Goal: Information Seeking & Learning: Compare options

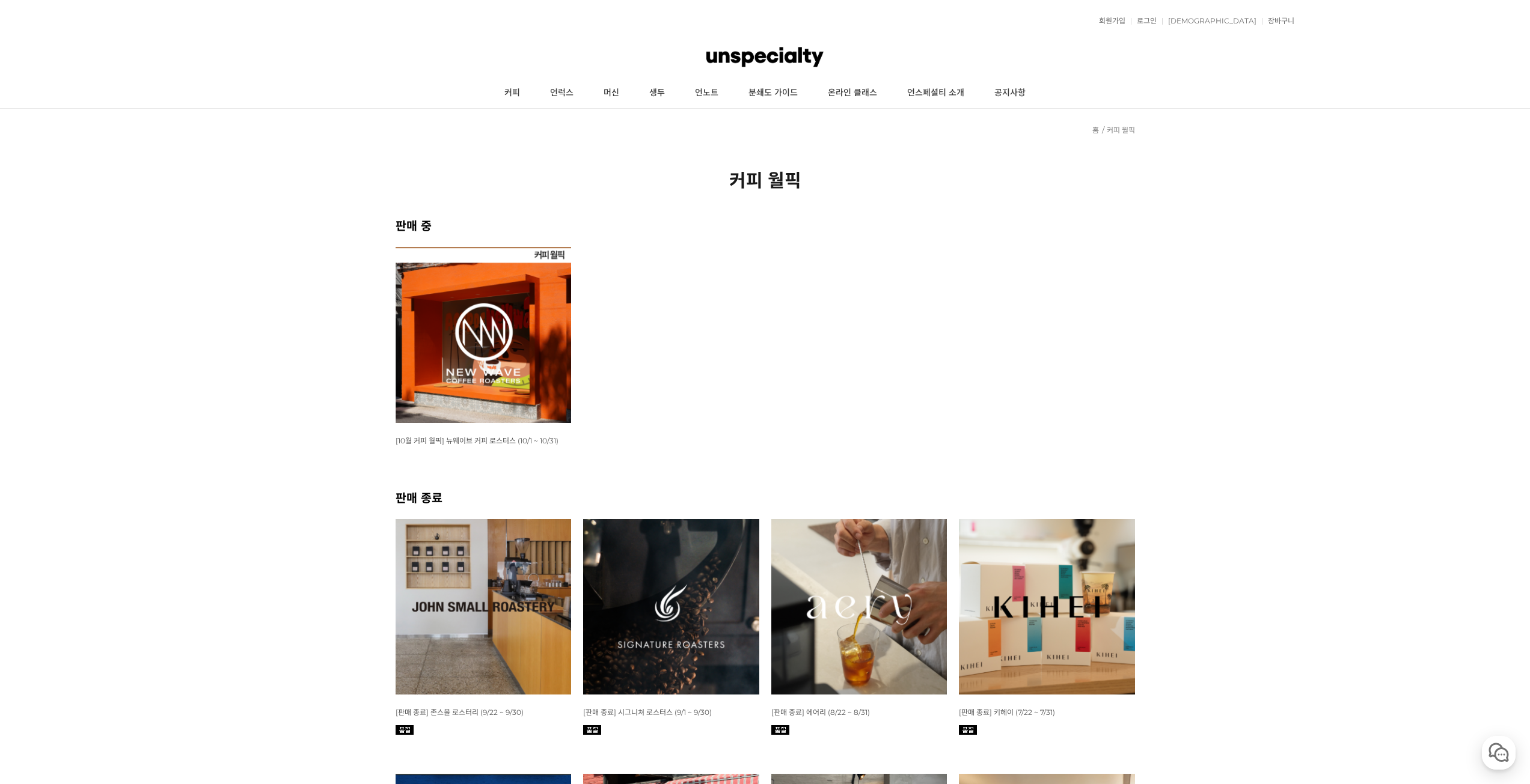
click at [491, 377] on img at bounding box center [483, 335] width 176 height 176
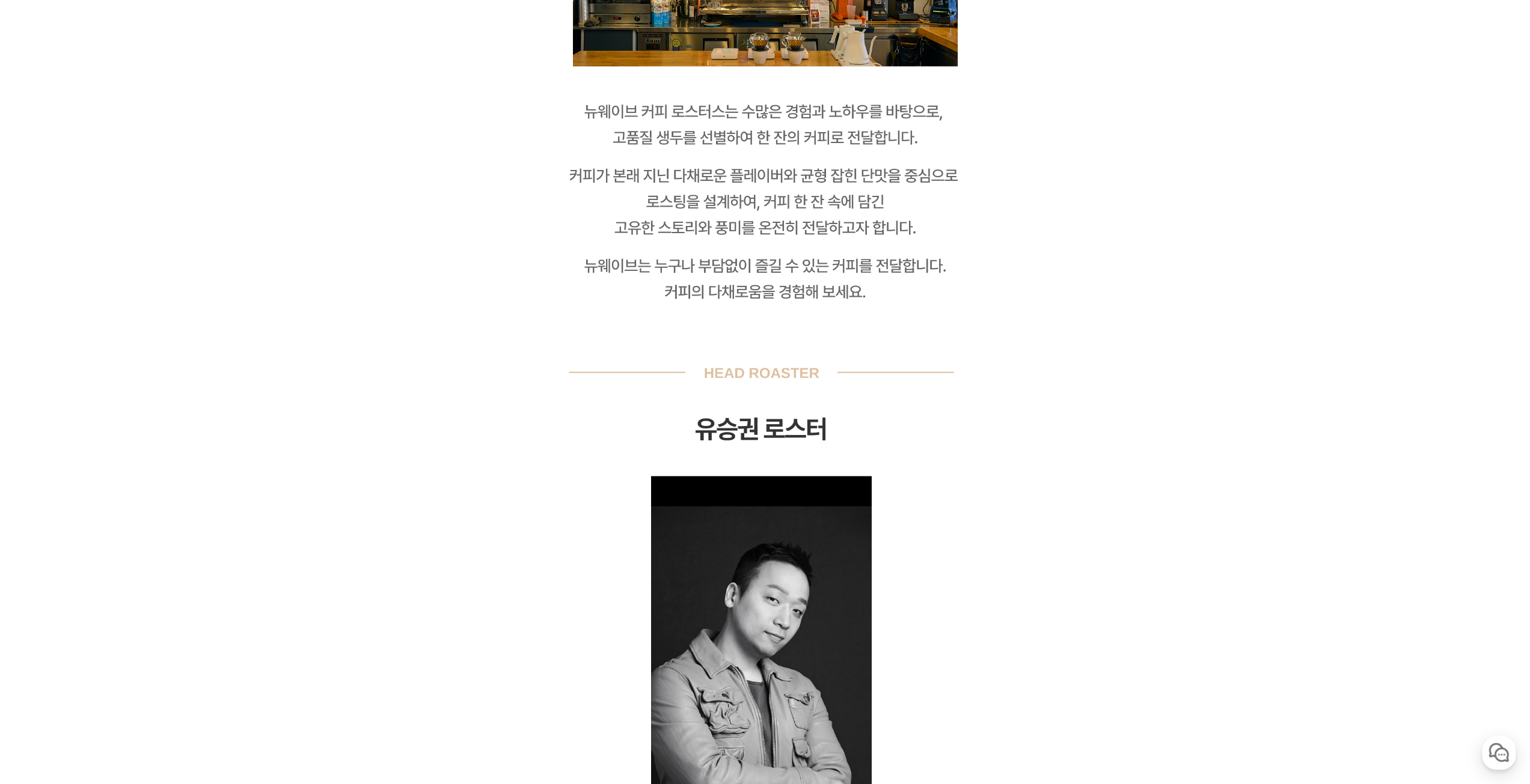
drag, startPoint x: 486, startPoint y: 321, endPoint x: 545, endPoint y: 564, distance: 250.1
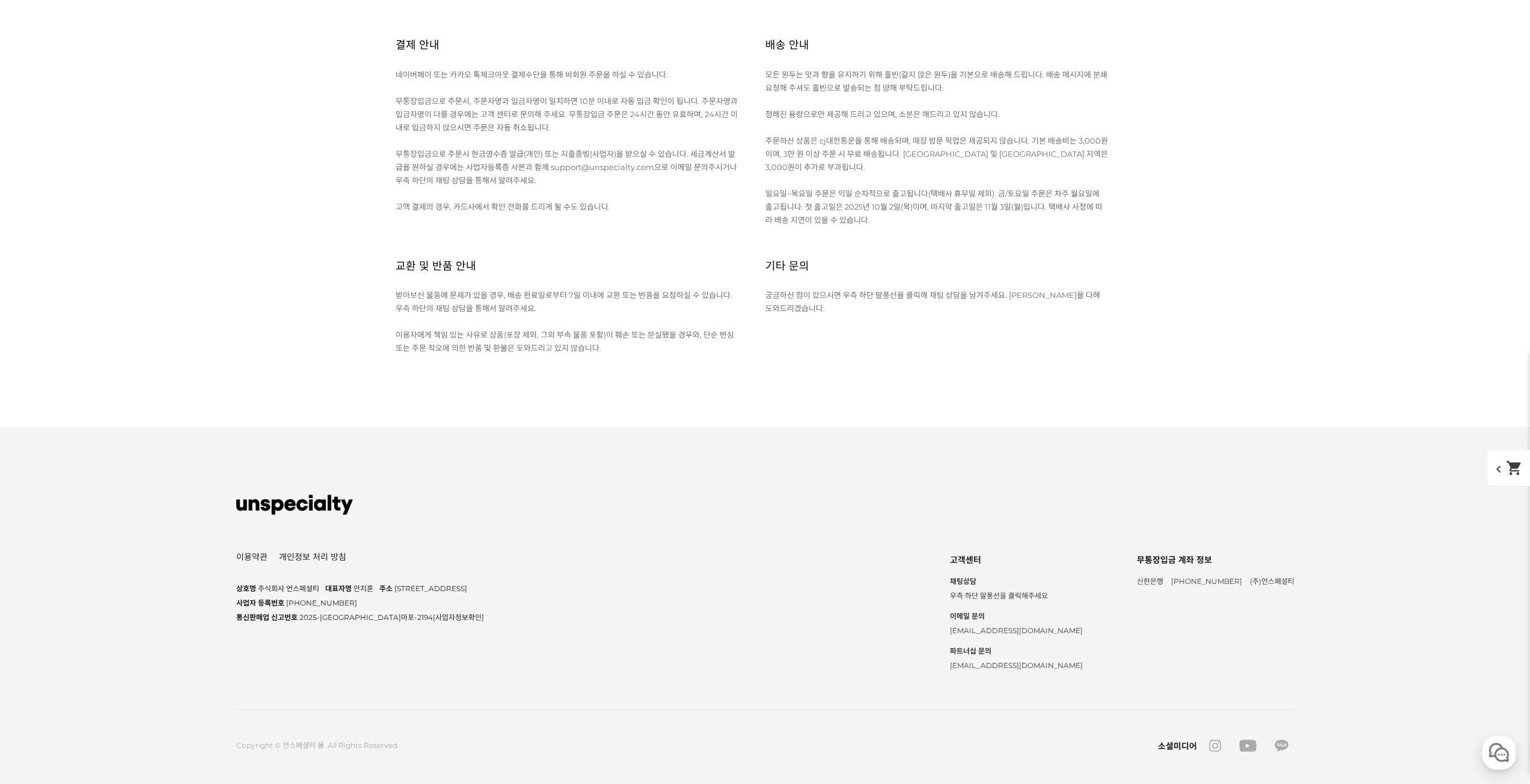
scroll to position [5351, 0]
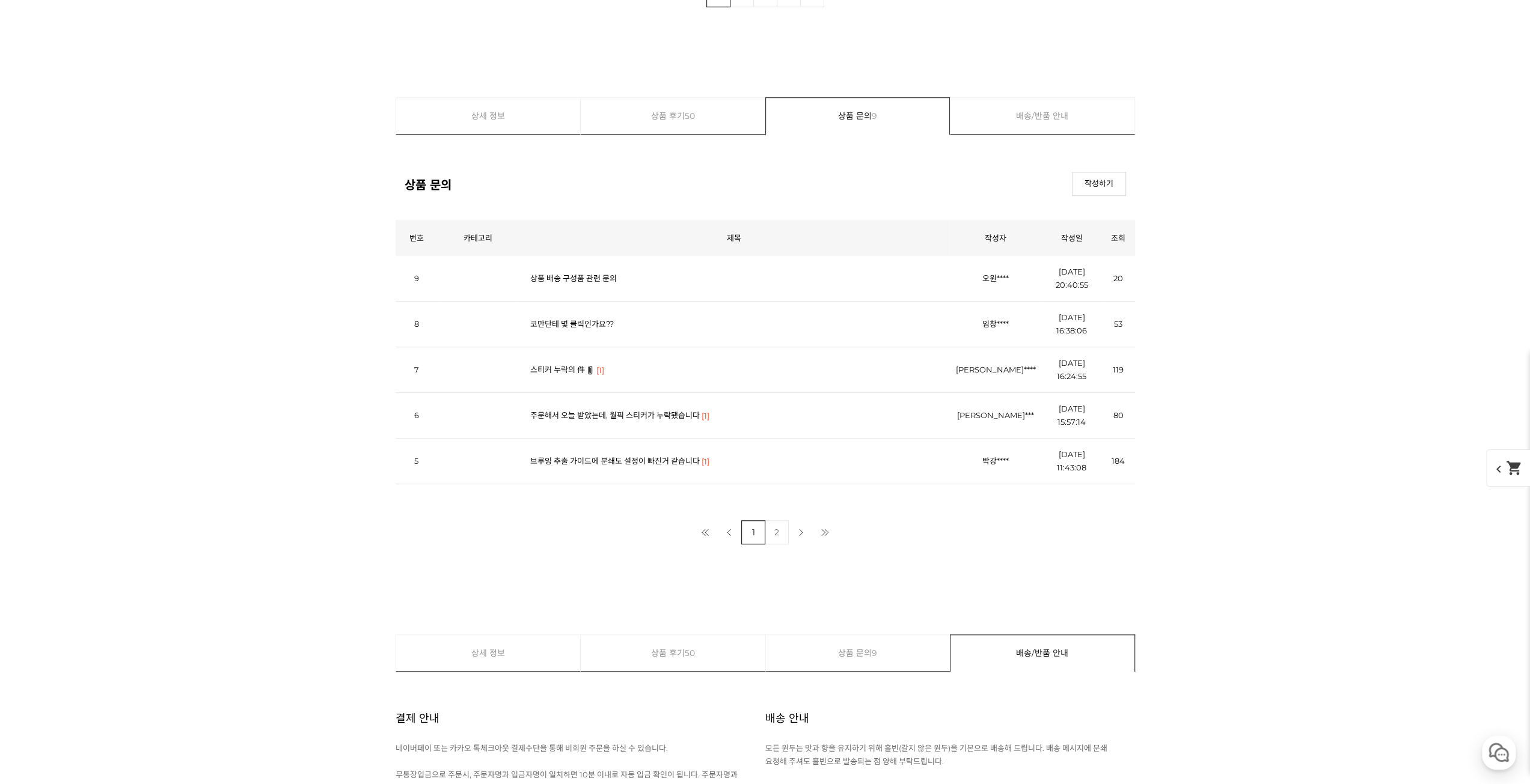
drag, startPoint x: 720, startPoint y: 433, endPoint x: 1161, endPoint y: 500, distance: 446.1
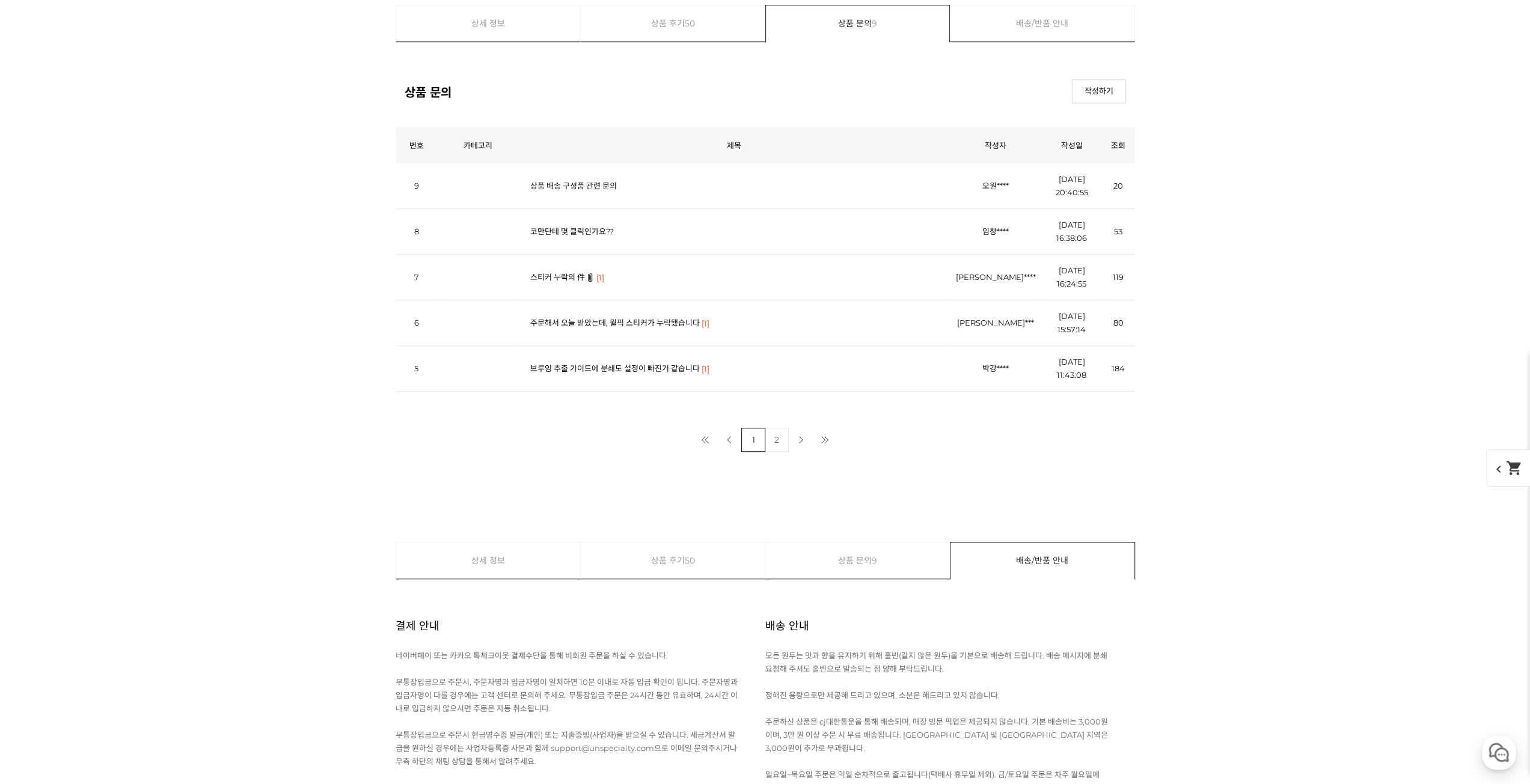
scroll to position [5652, 0]
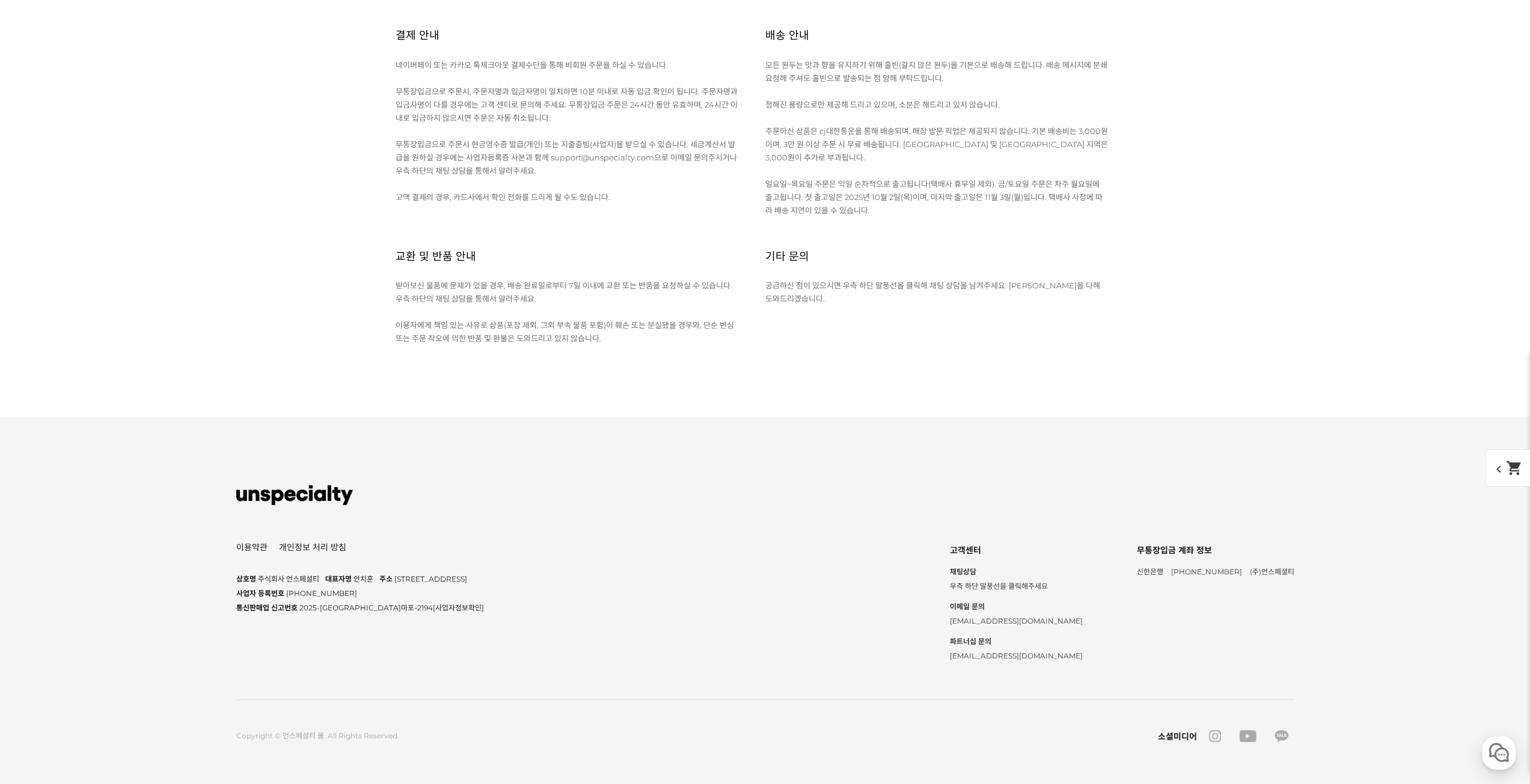
scroll to position [5832, 0]
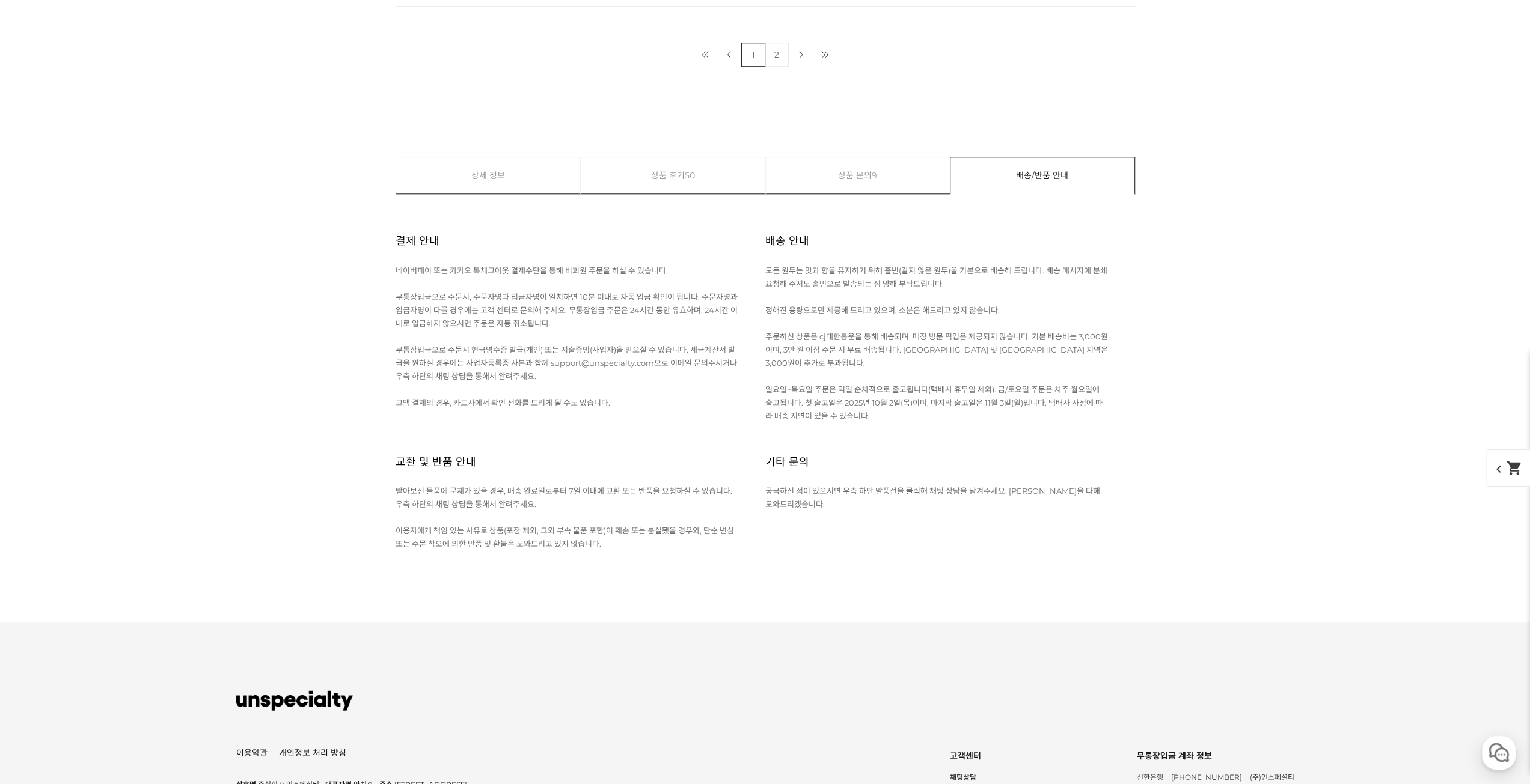
scroll to position [6073, 0]
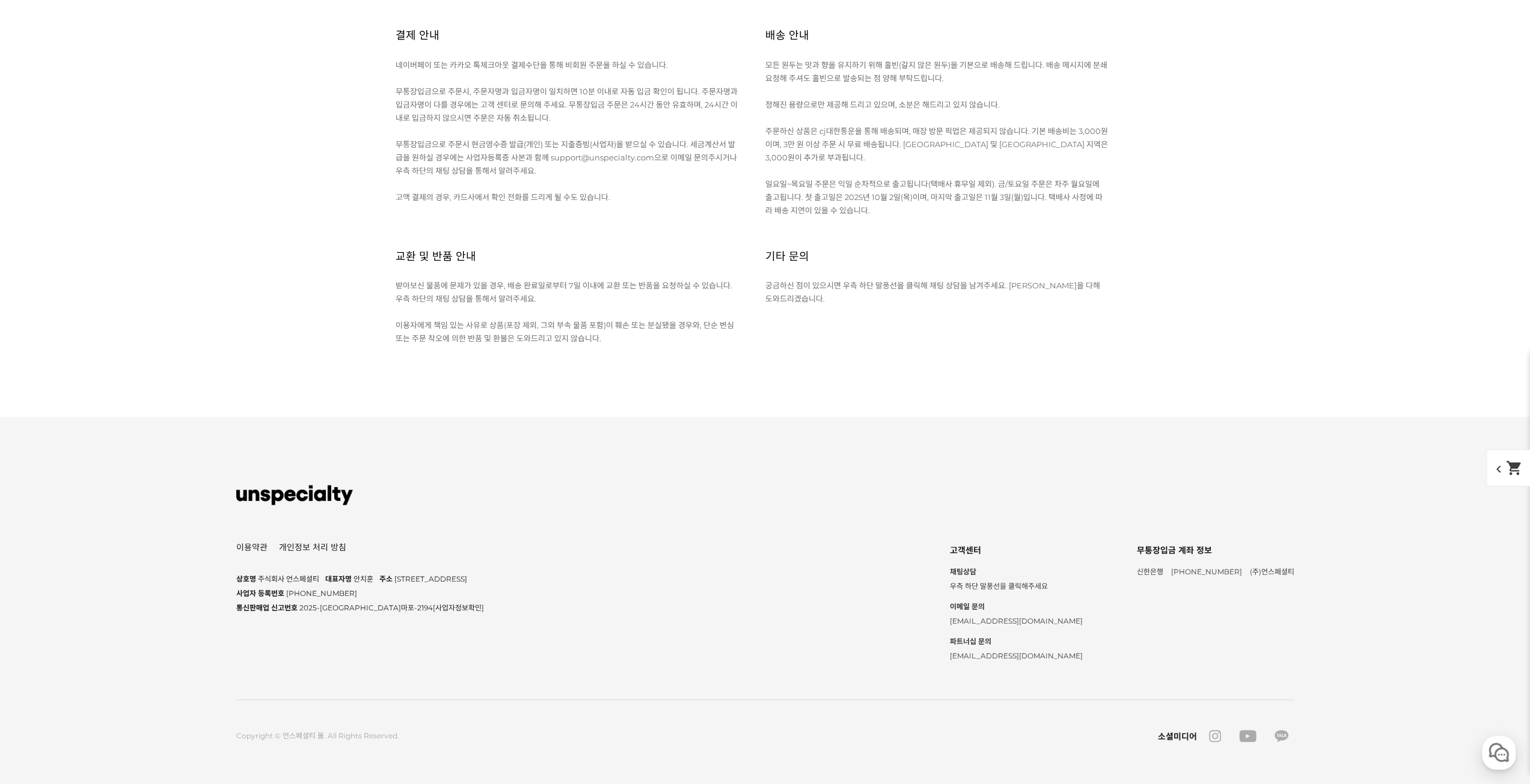
scroll to position [5472, 0]
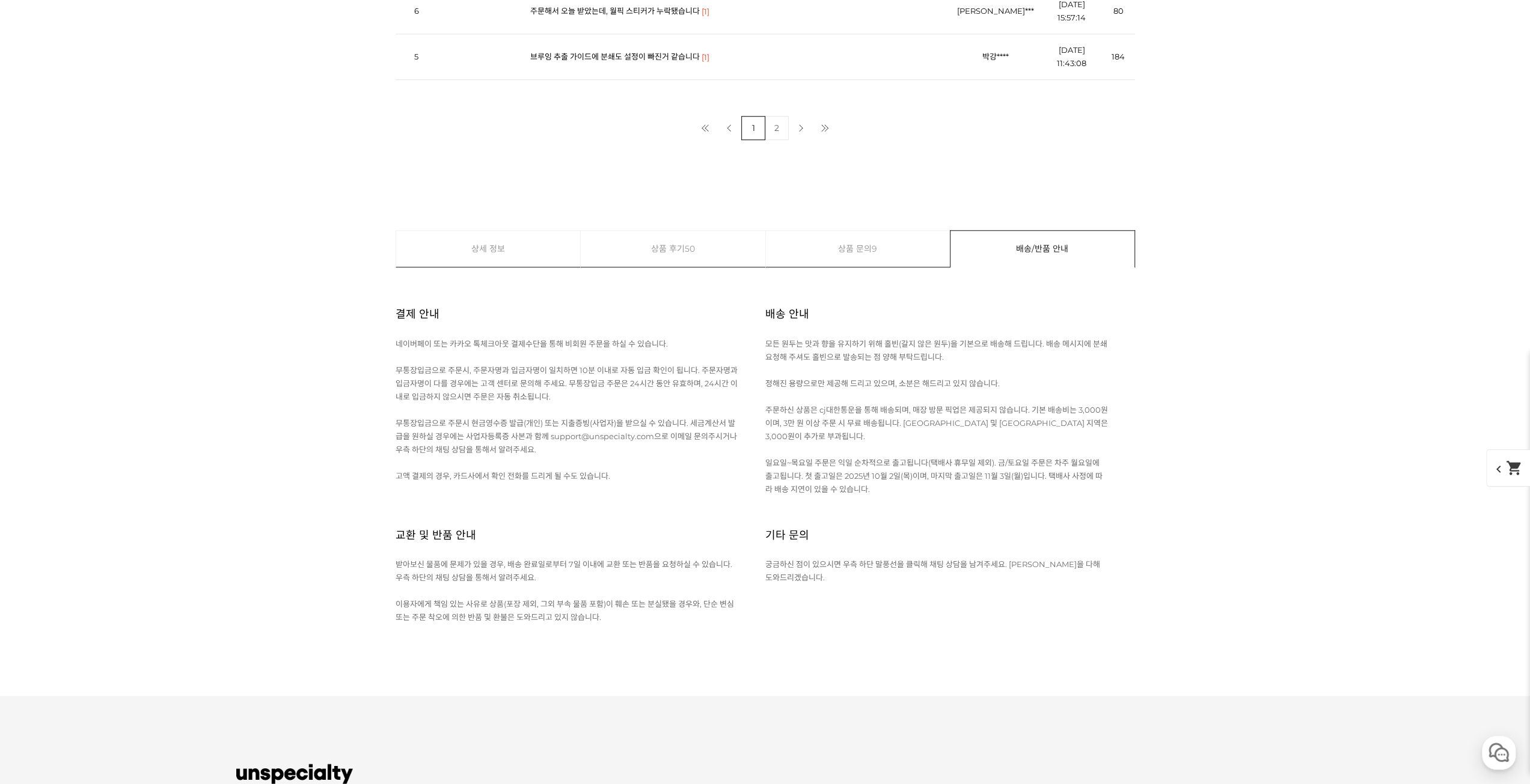
scroll to position [5712, 0]
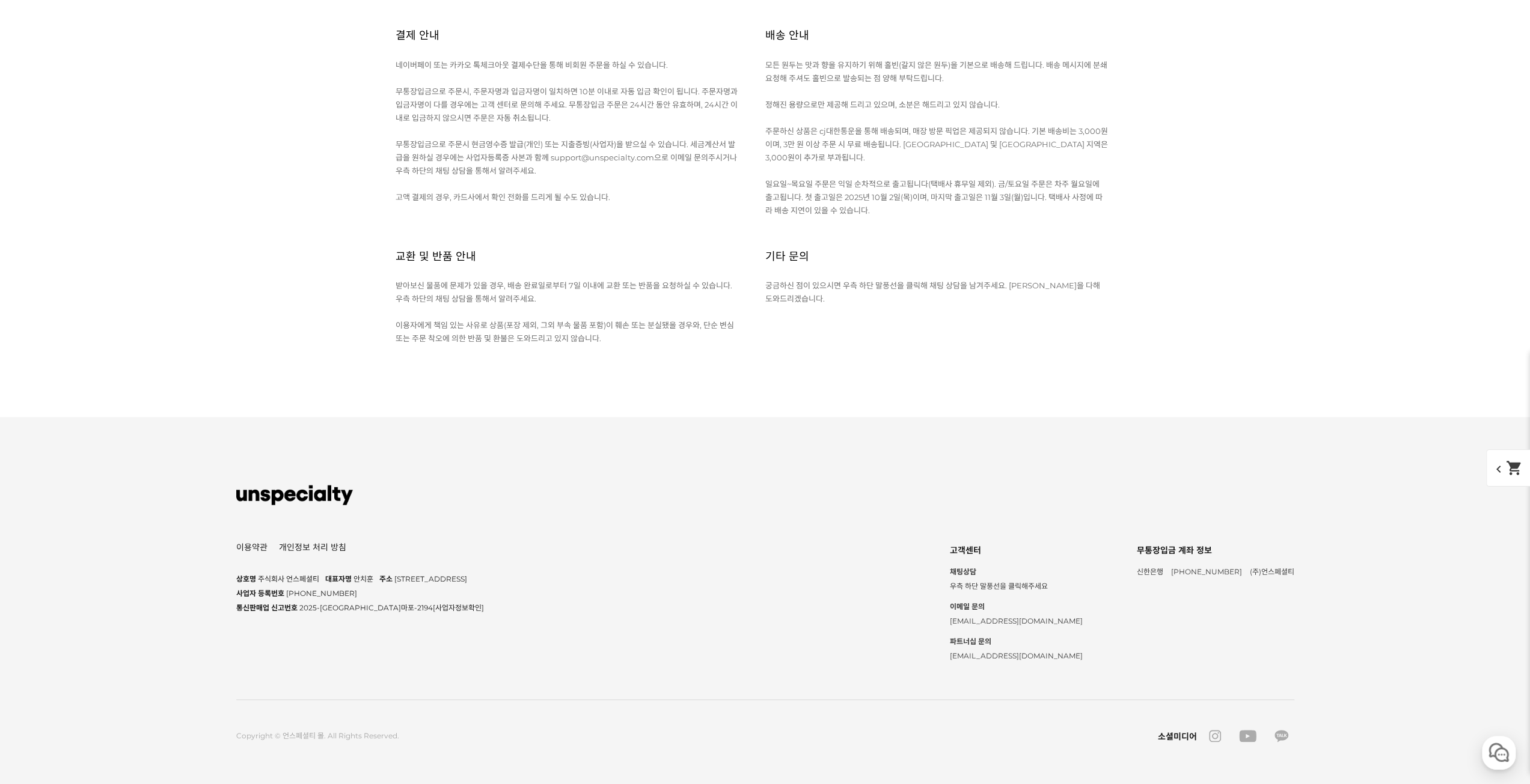
scroll to position [5592, 0]
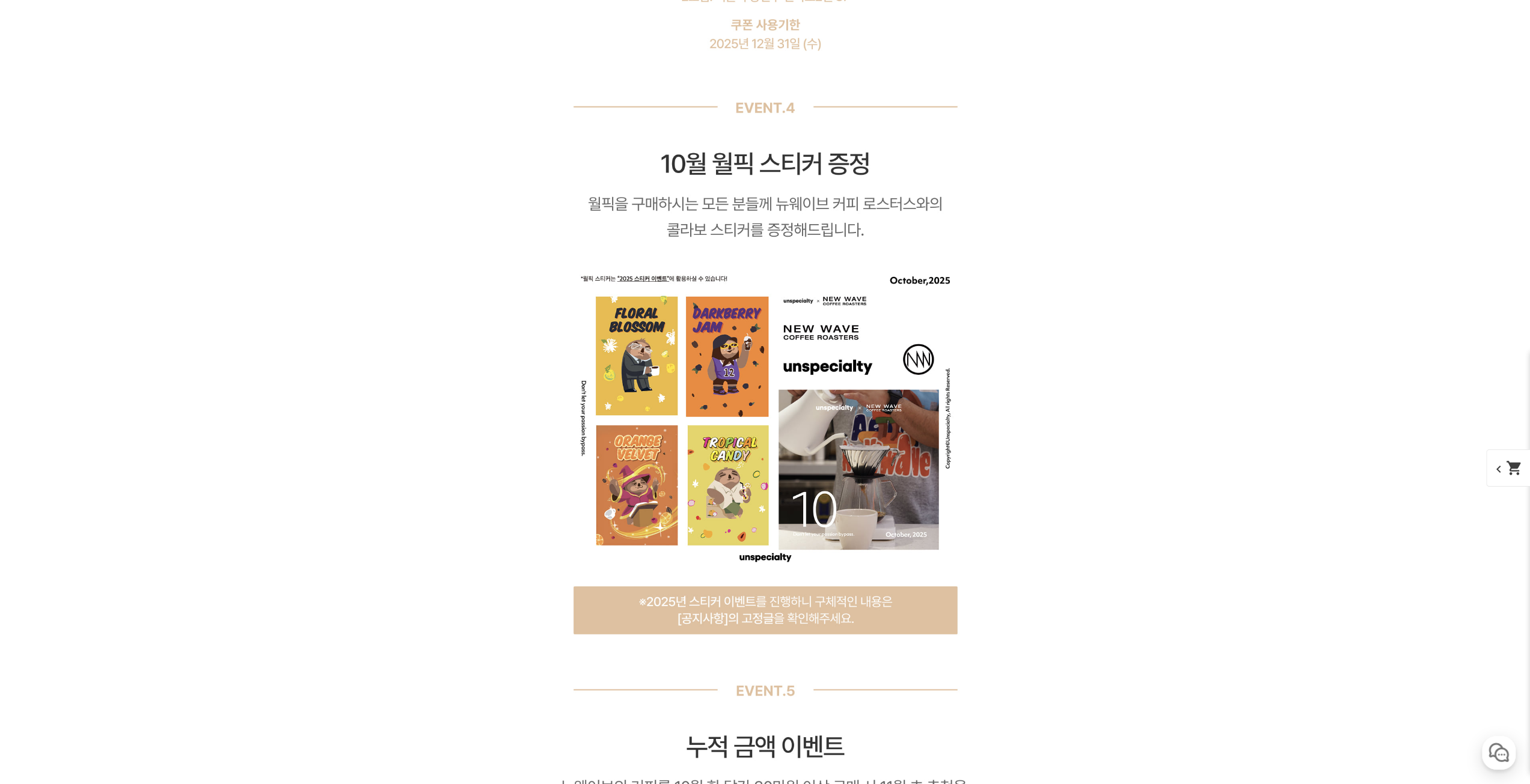
drag, startPoint x: 1157, startPoint y: 488, endPoint x: 1004, endPoint y: 211, distance: 316.4
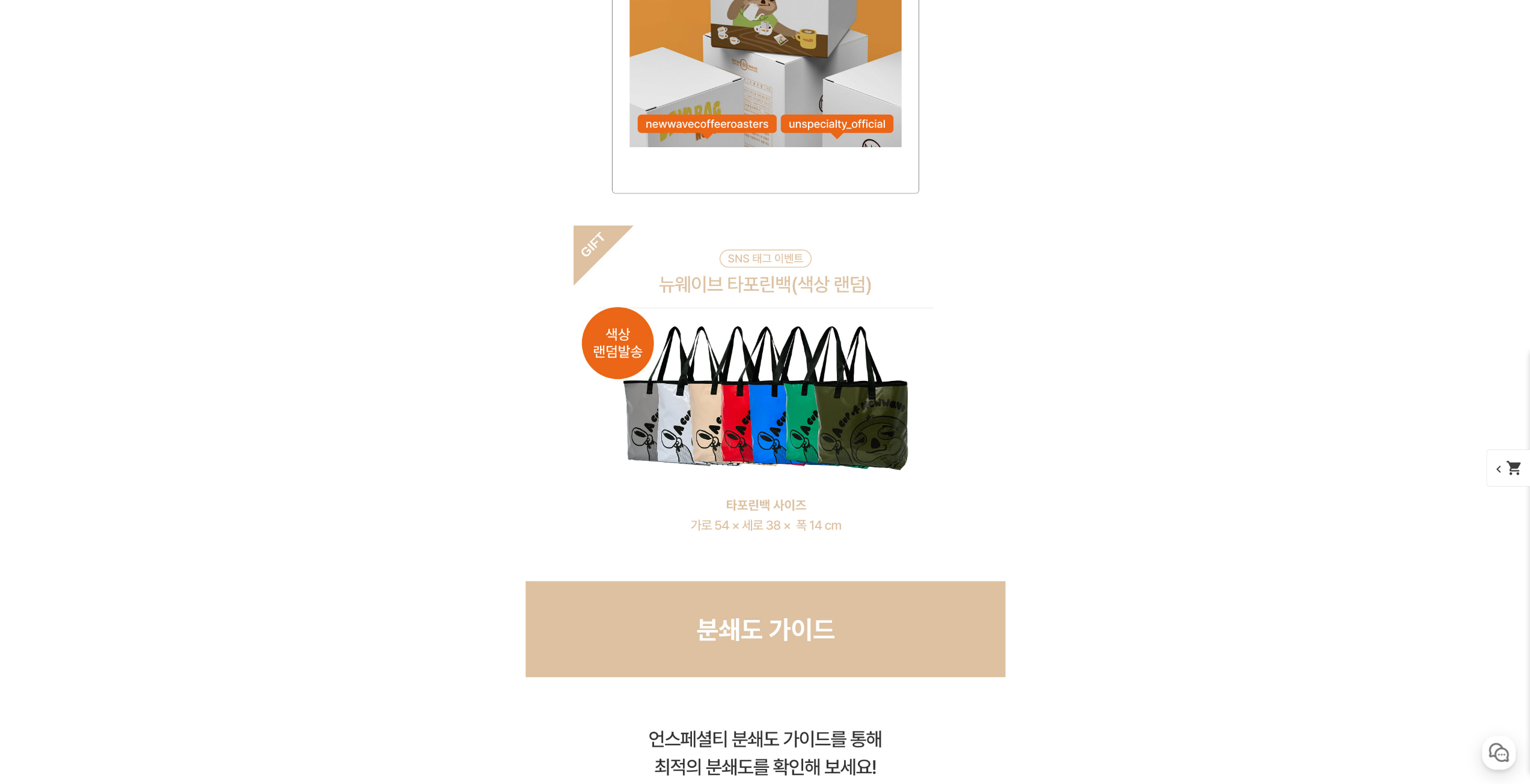
scroll to position [8889, 0]
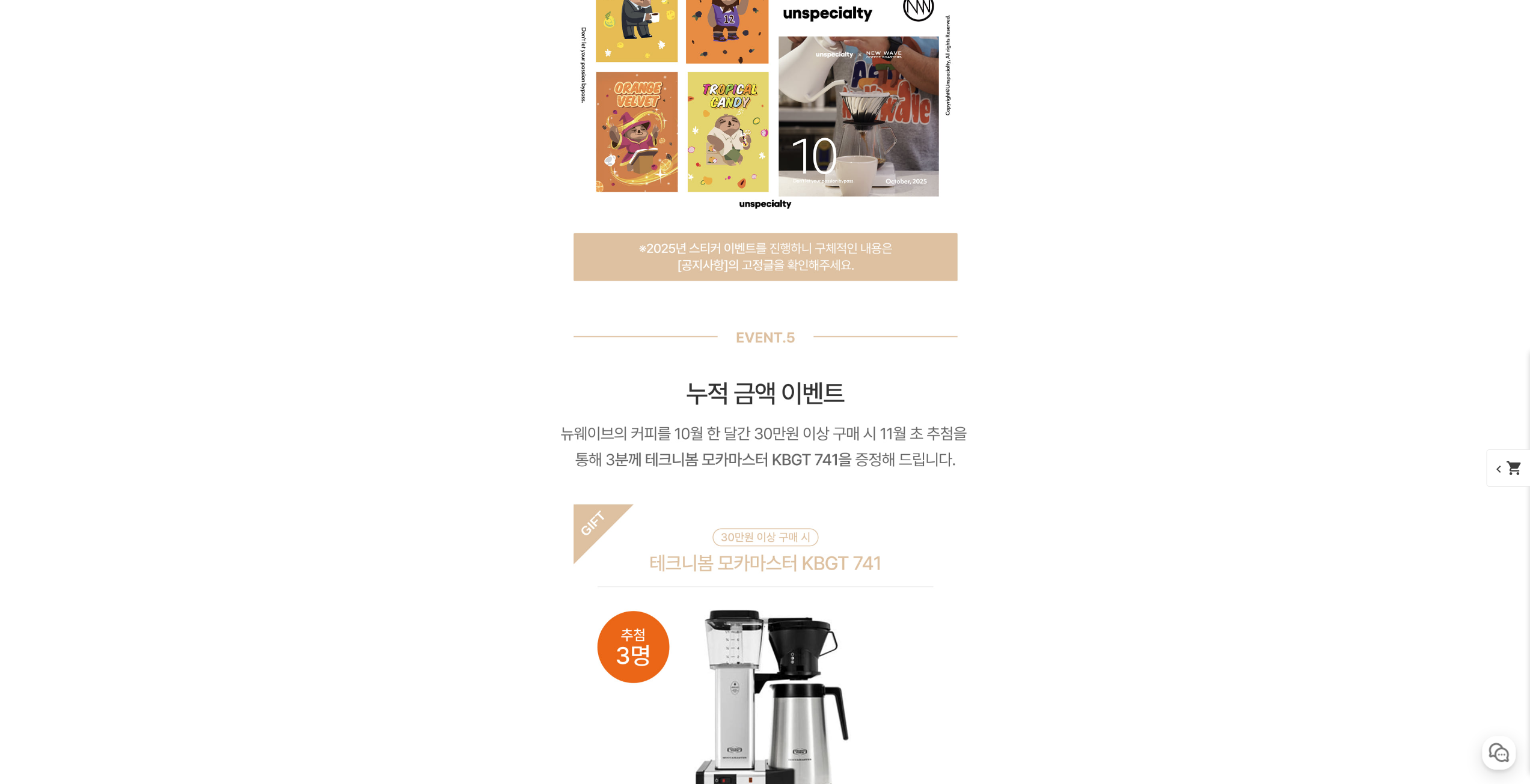
drag, startPoint x: 1197, startPoint y: 459, endPoint x: 1103, endPoint y: 222, distance: 255.0
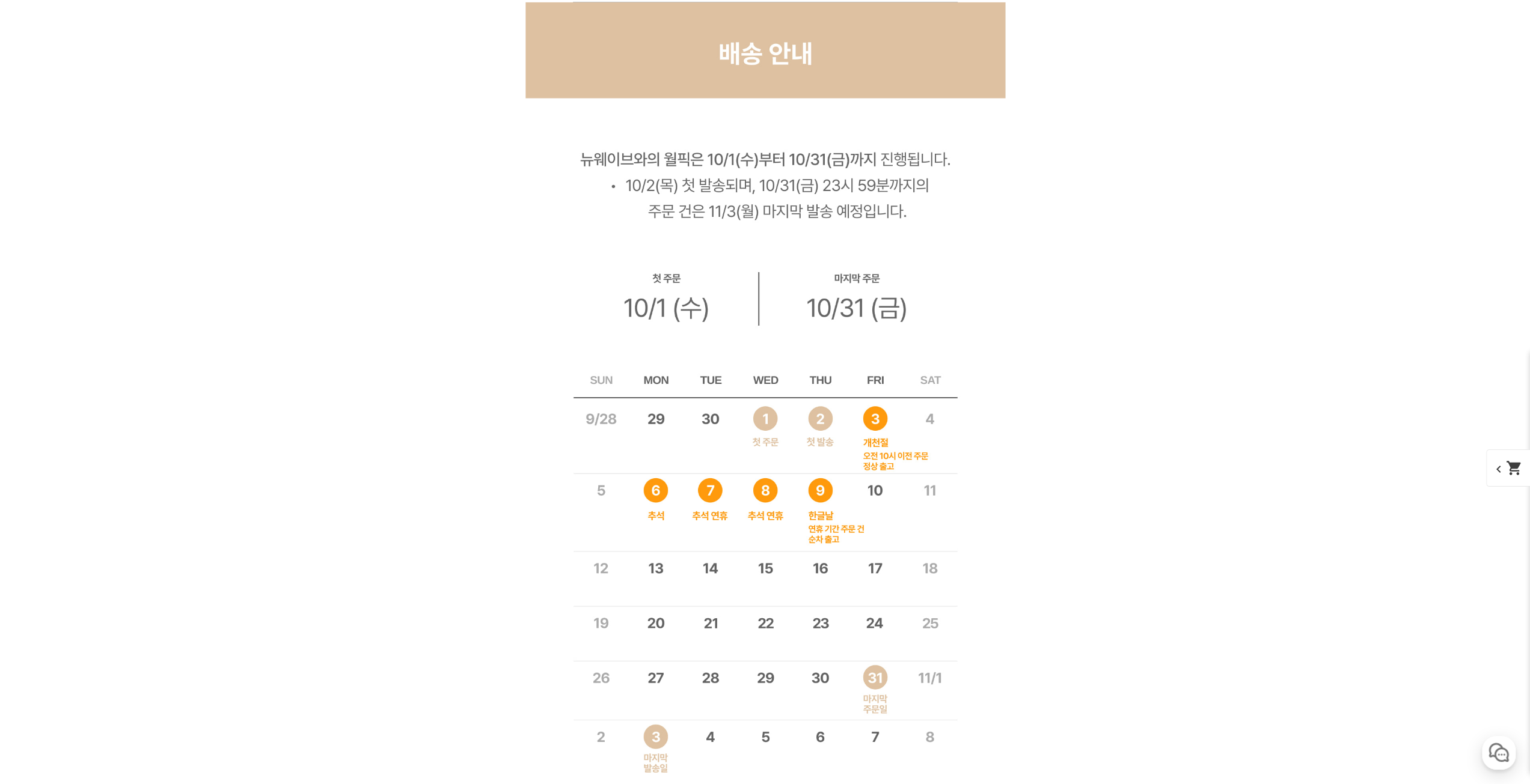
scroll to position [4042, 0]
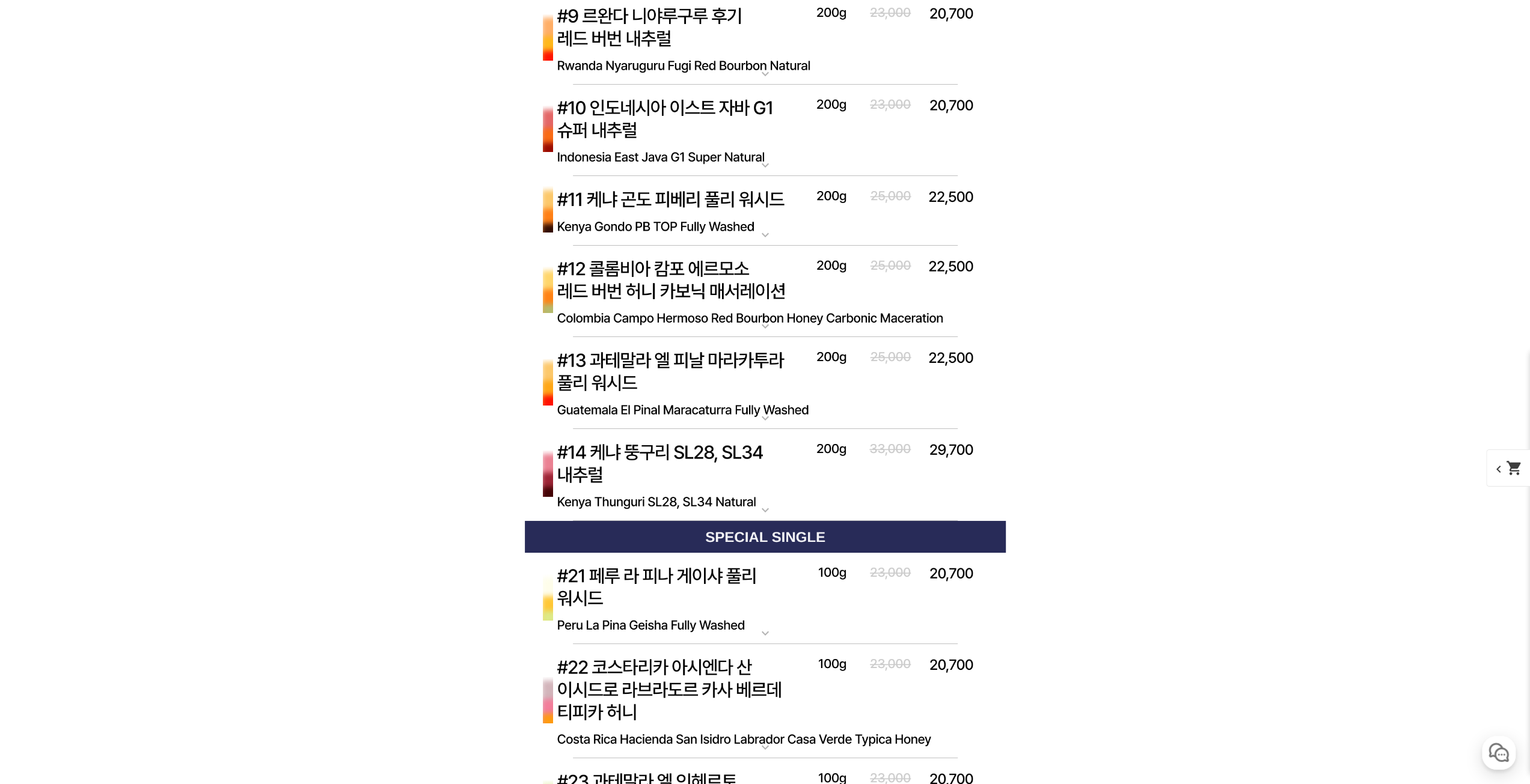
scroll to position [4342, 0]
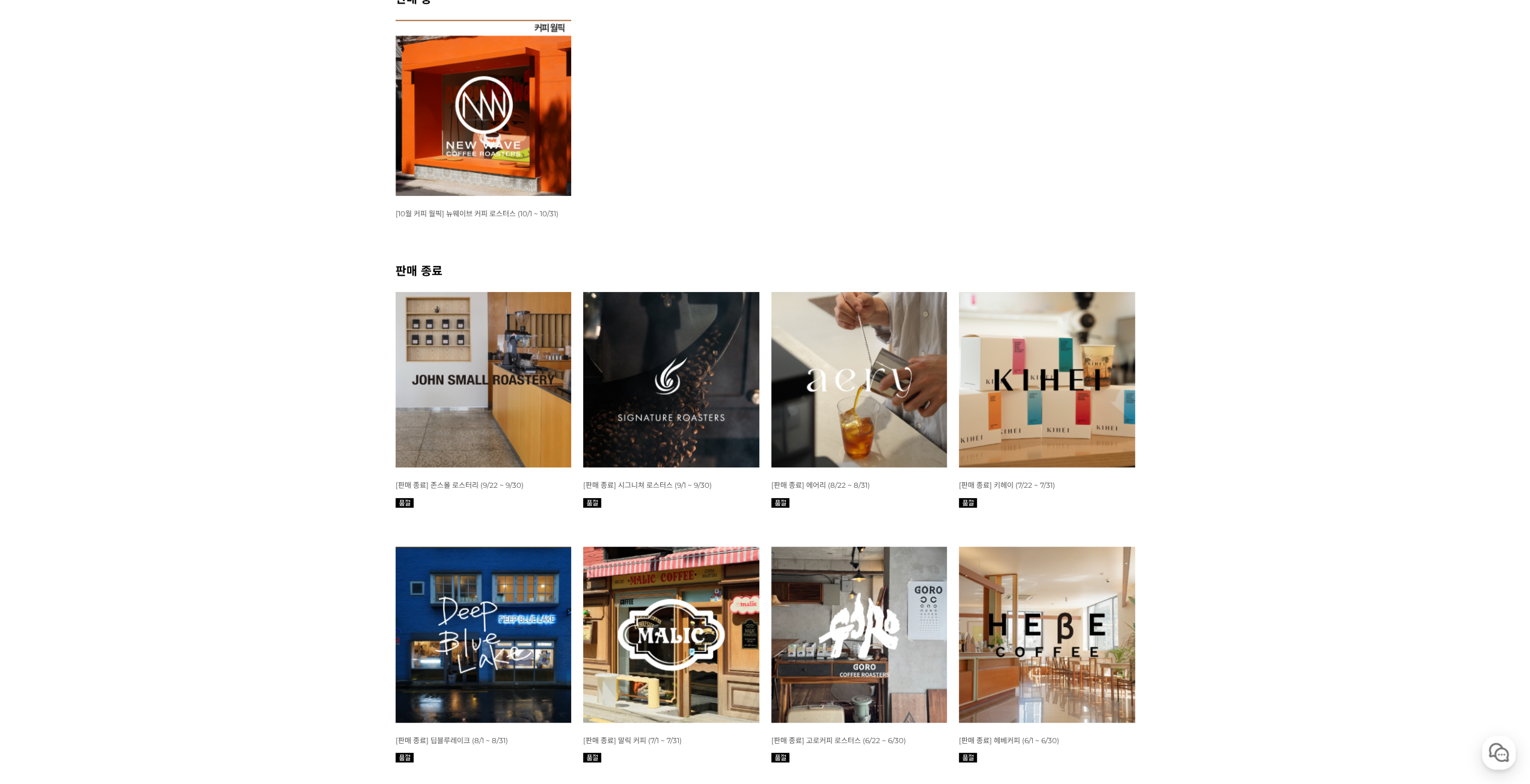
scroll to position [300, 0]
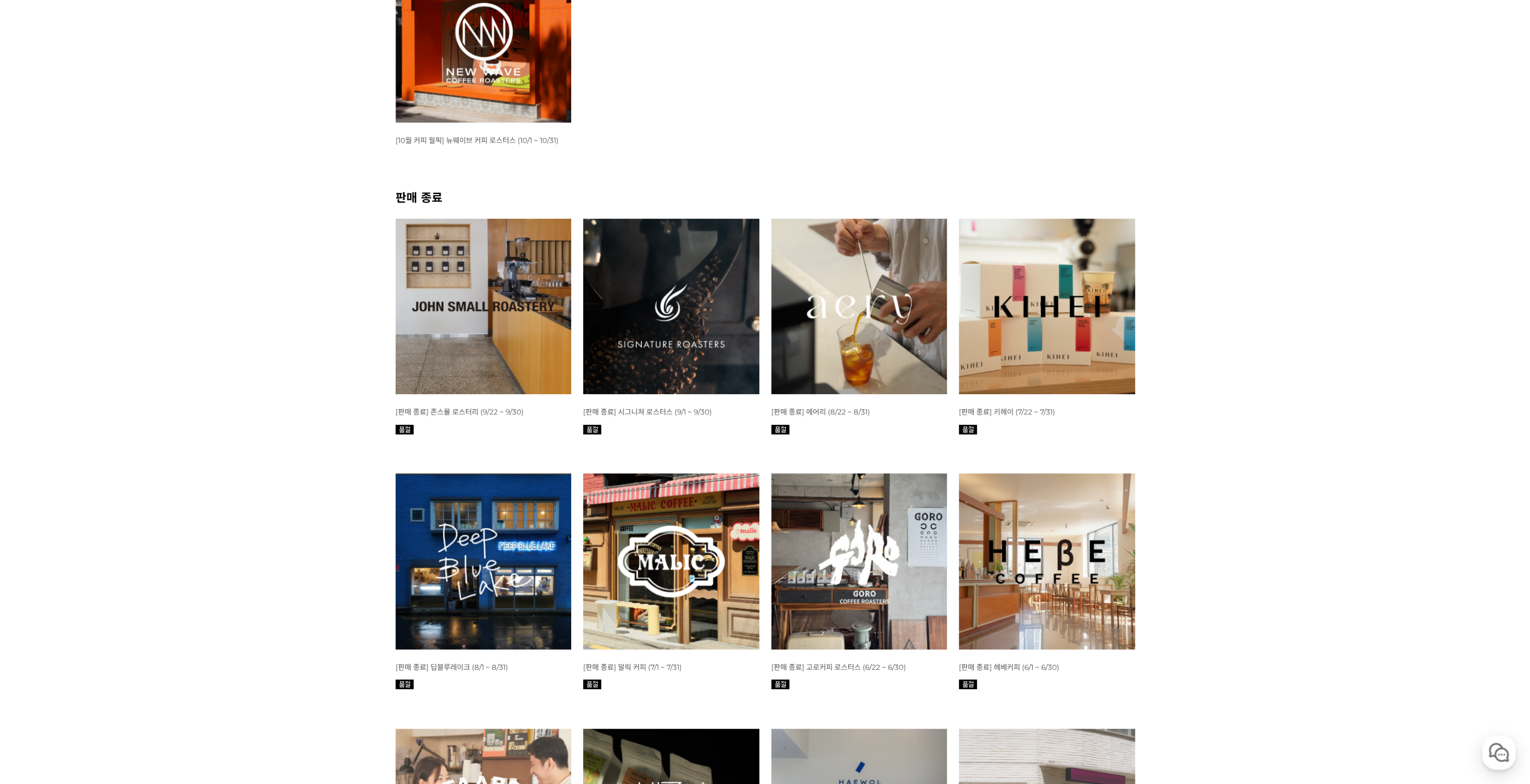
click at [567, 362] on img at bounding box center [483, 306] width 176 height 176
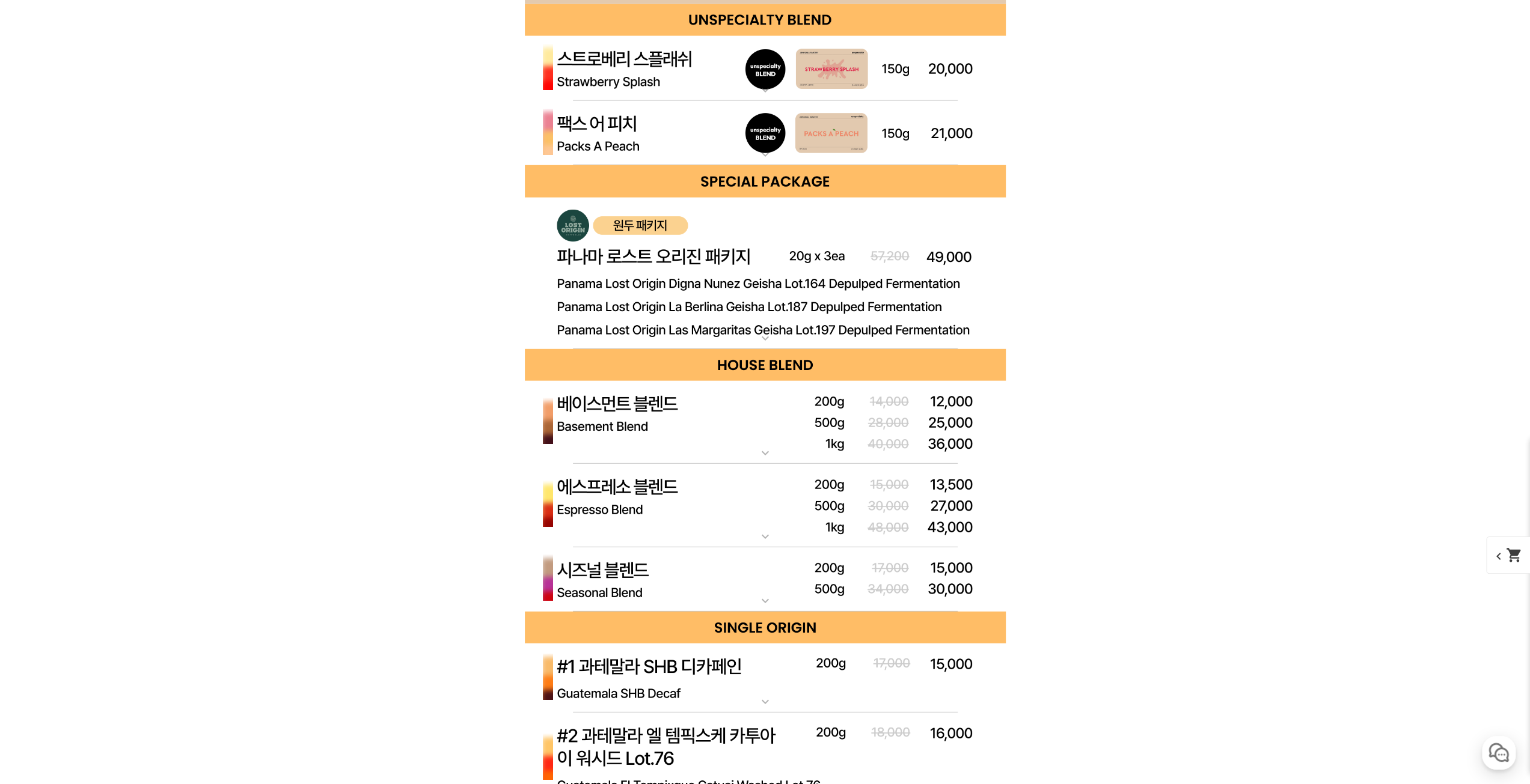
scroll to position [3366, 0]
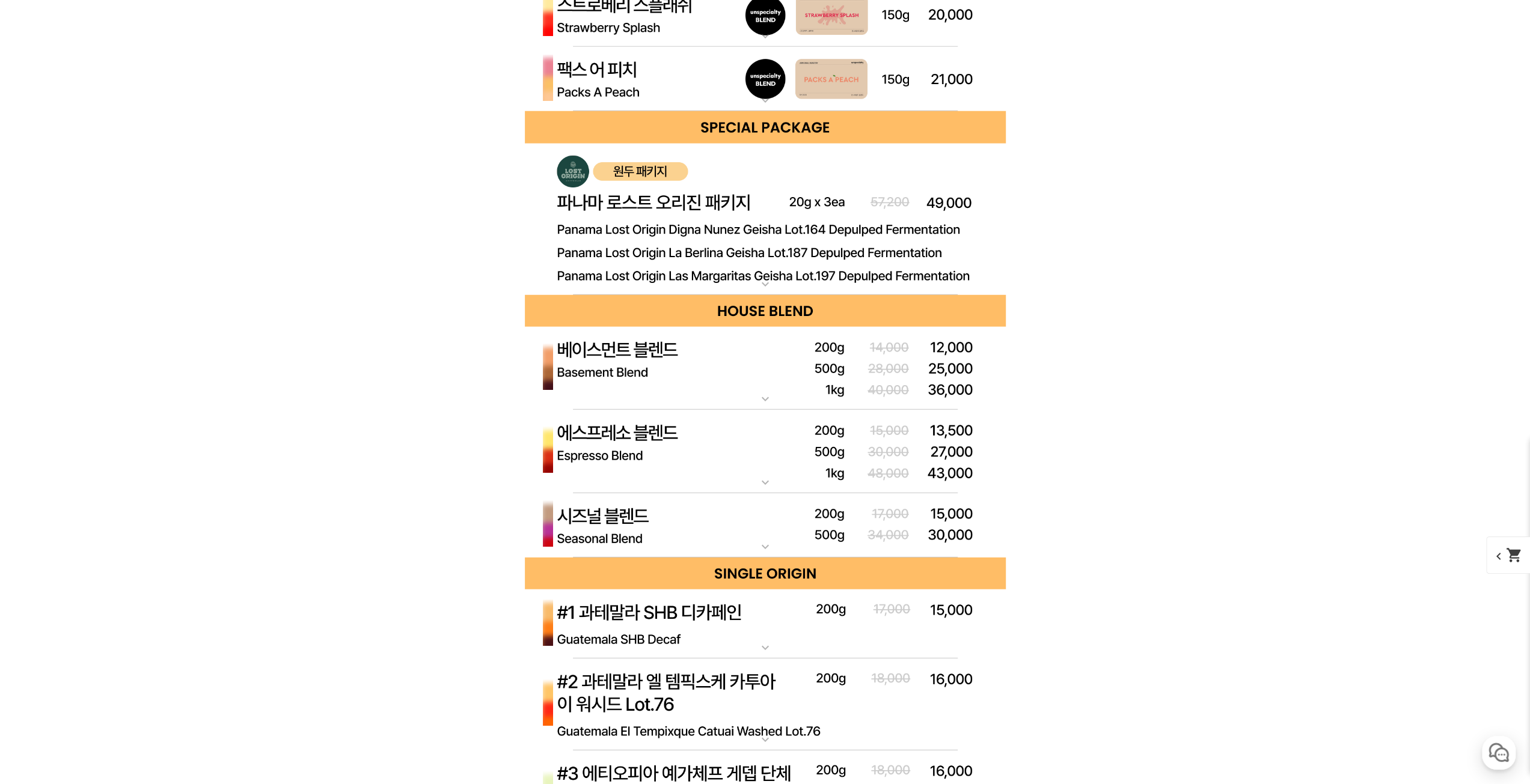
click at [791, 270] on img at bounding box center [765, 220] width 481 height 152
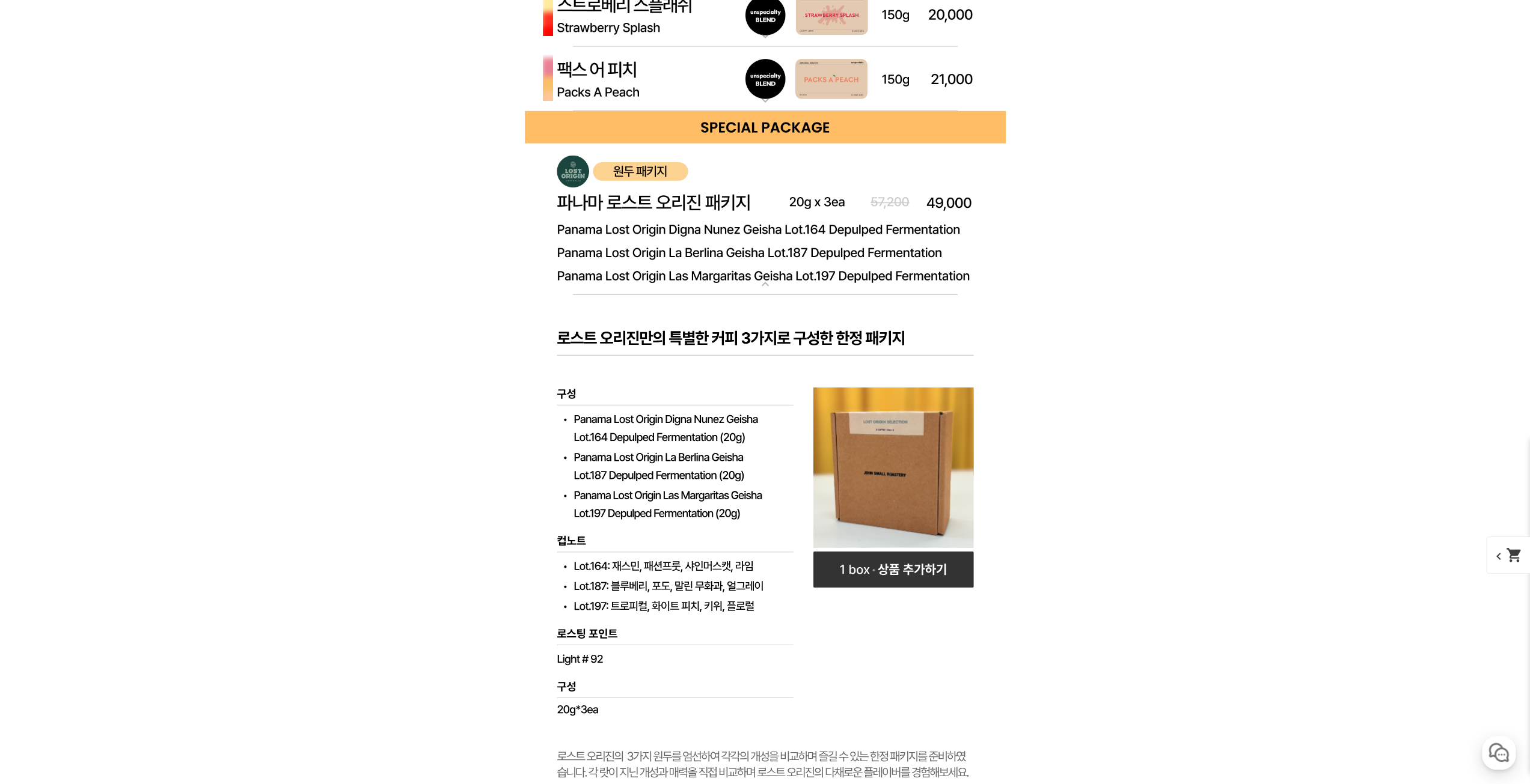
click at [792, 270] on img at bounding box center [765, 220] width 481 height 152
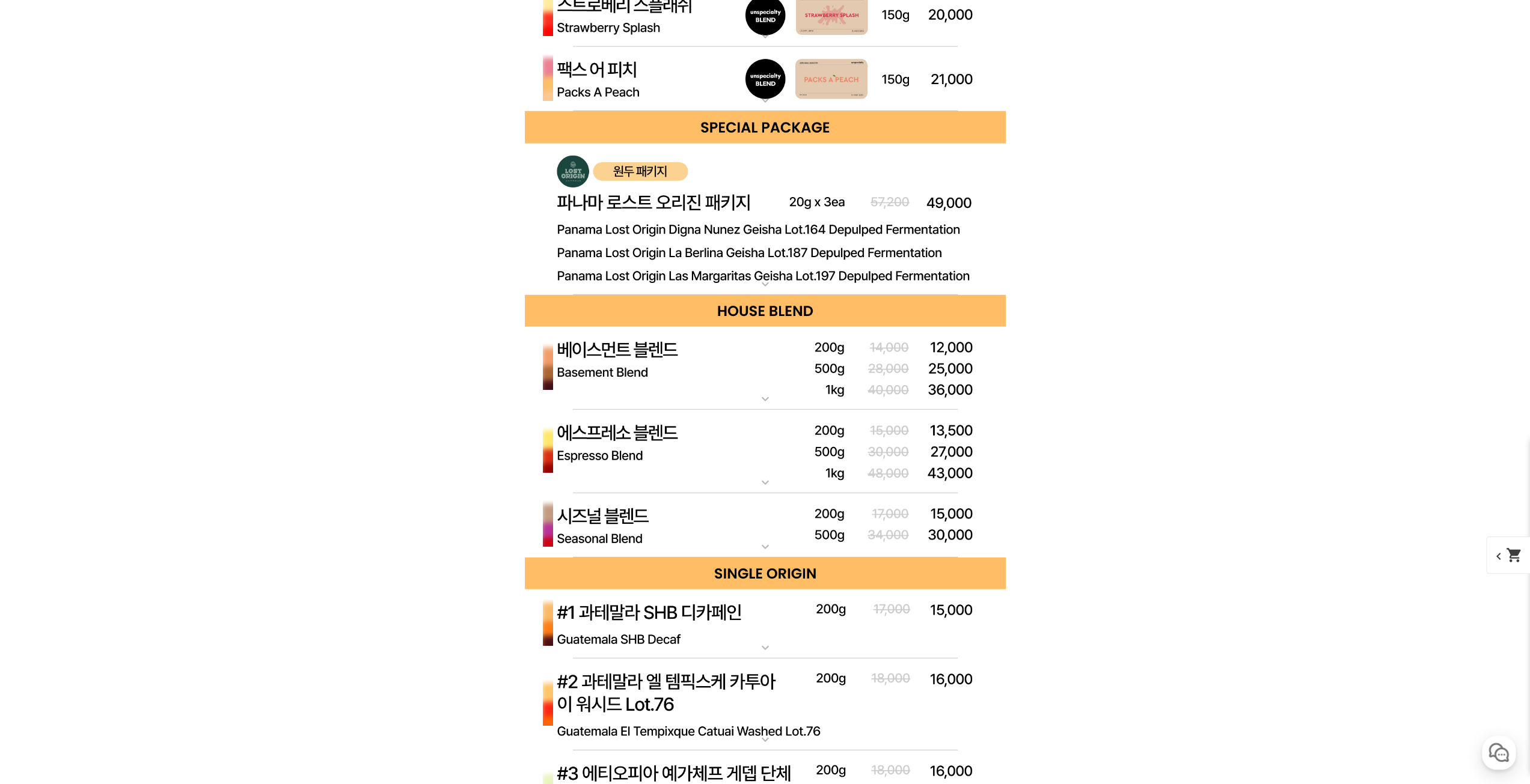
scroll to position [3305, 0]
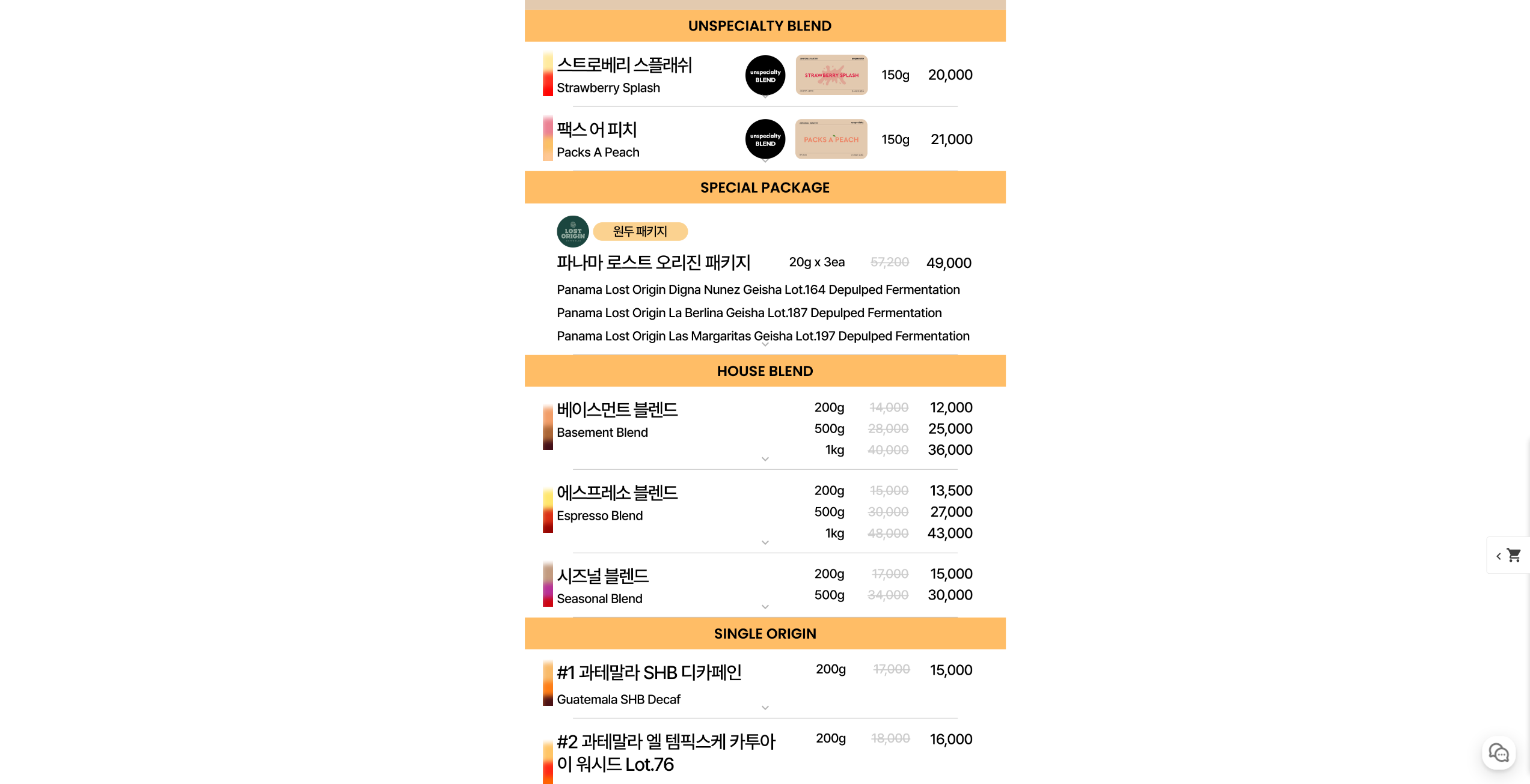
click at [800, 153] on img at bounding box center [765, 139] width 481 height 65
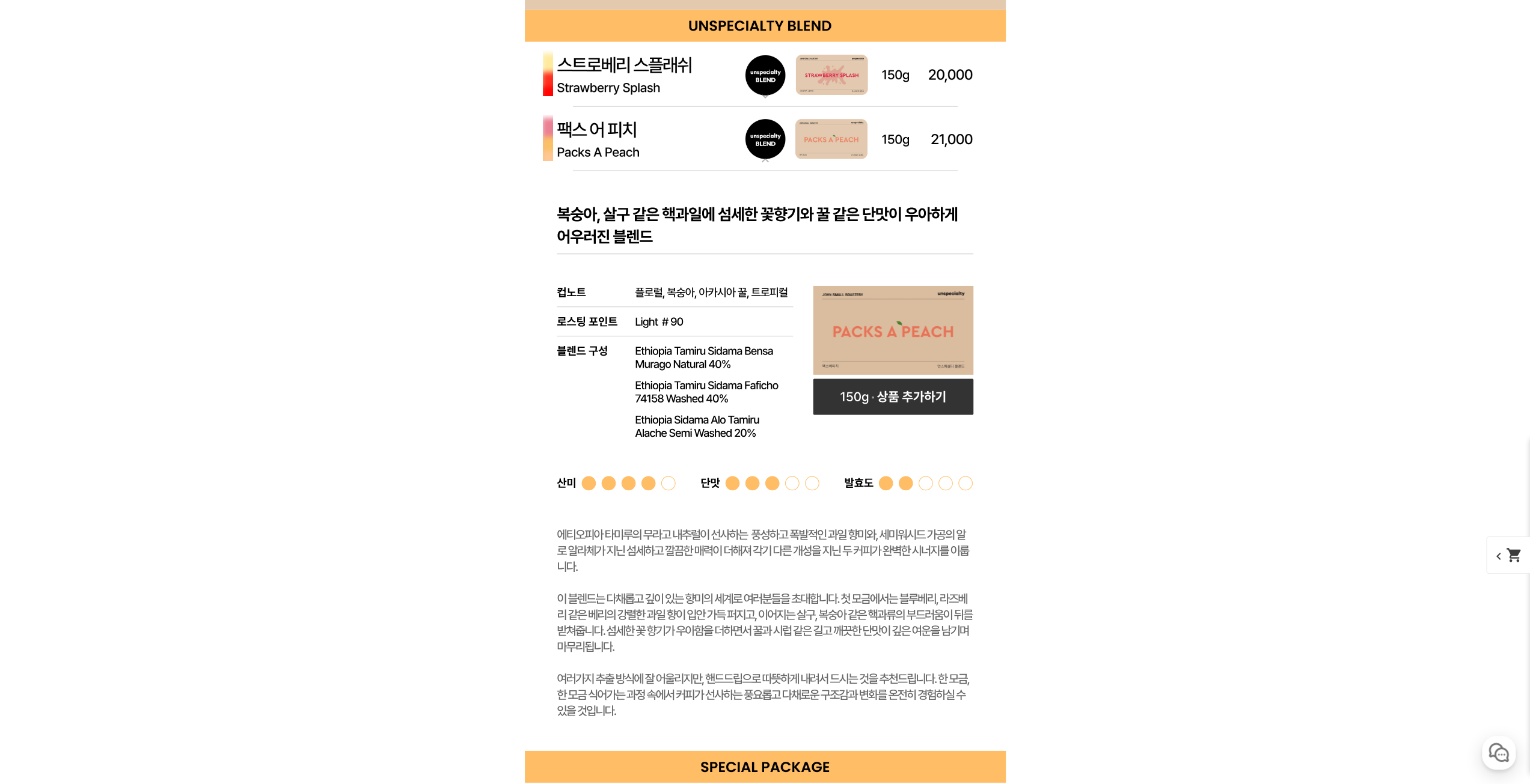
click at [800, 153] on img at bounding box center [765, 139] width 481 height 65
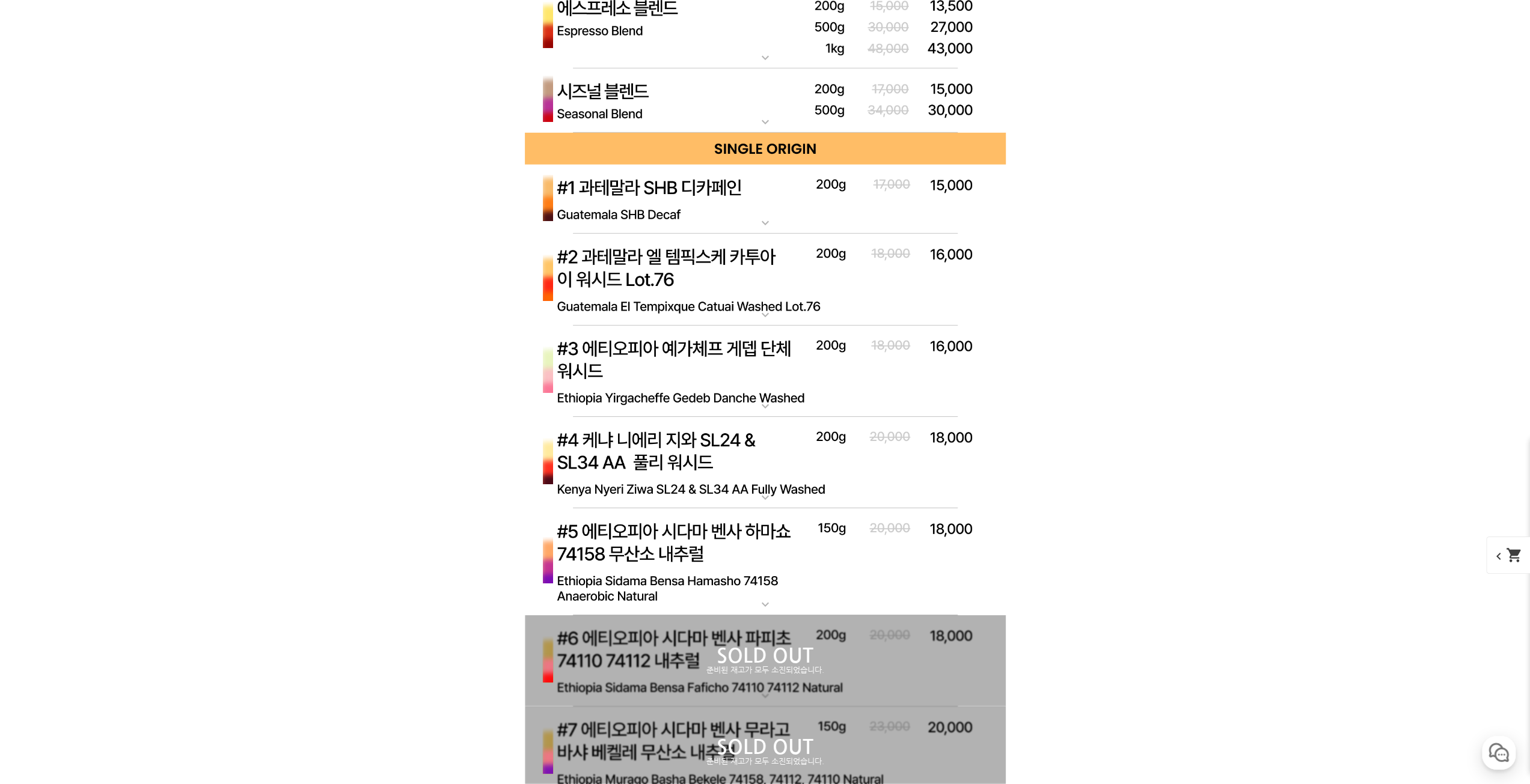
scroll to position [3846, 0]
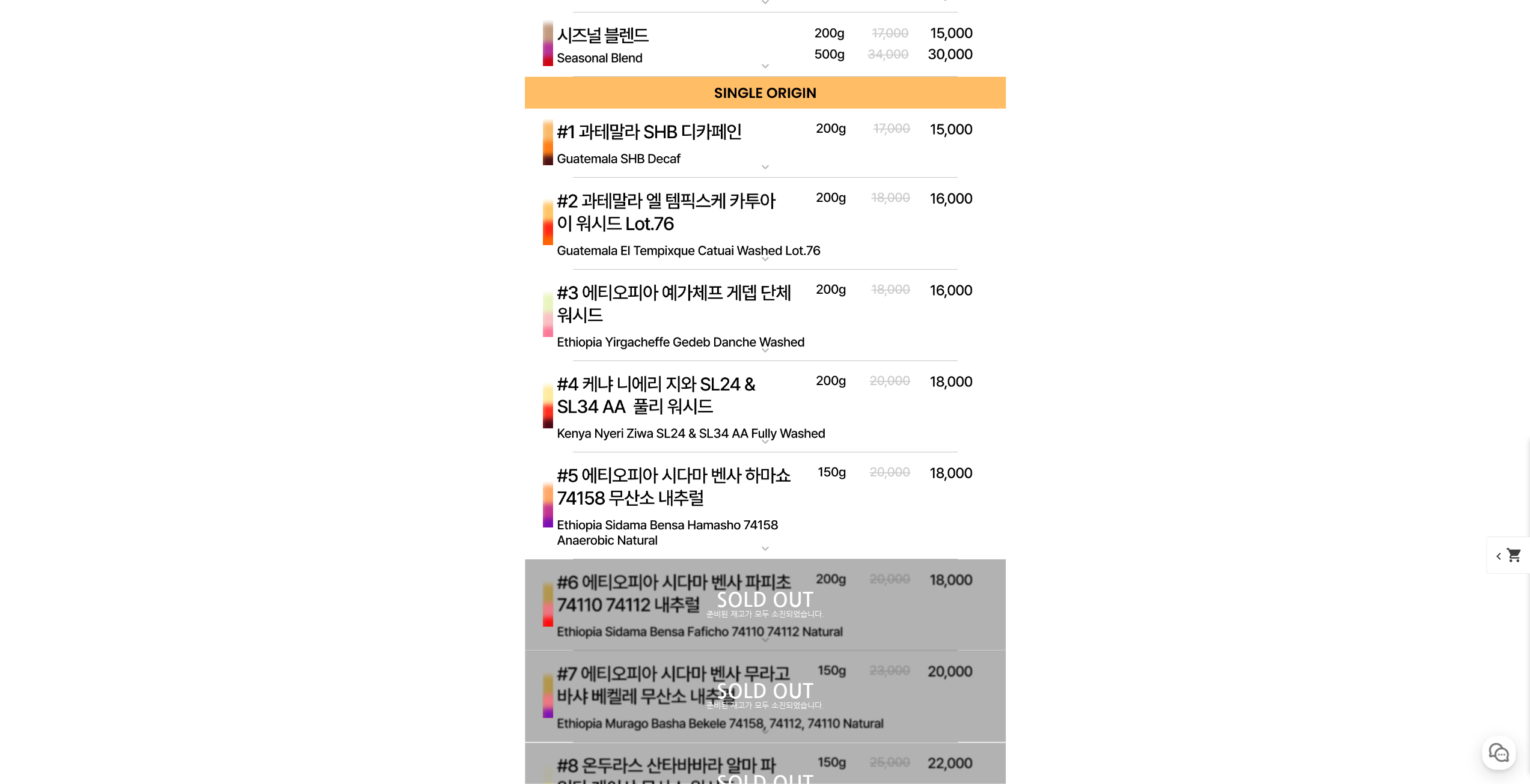
click at [798, 327] on img at bounding box center [765, 316] width 481 height 92
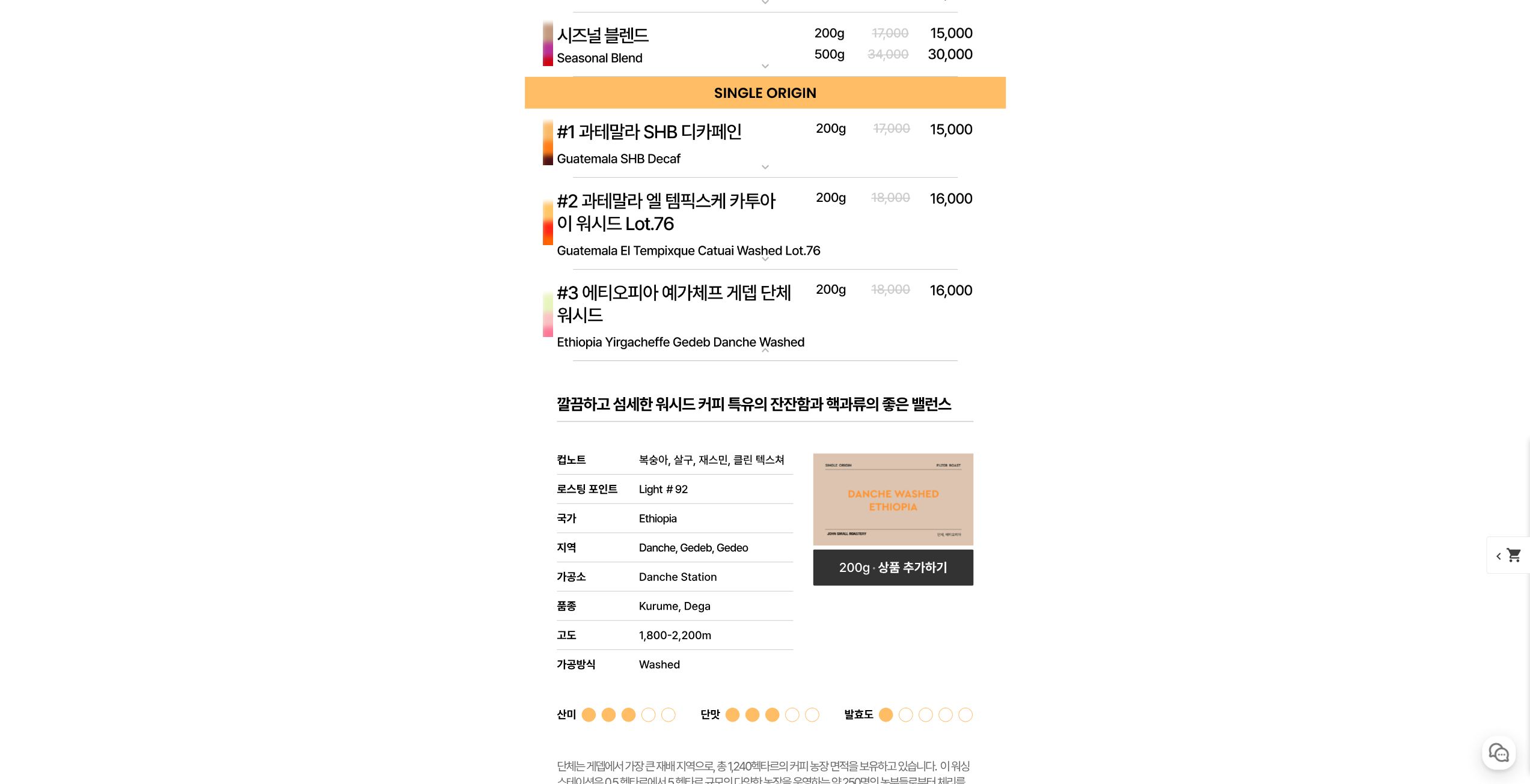
click at [798, 327] on img at bounding box center [765, 316] width 481 height 92
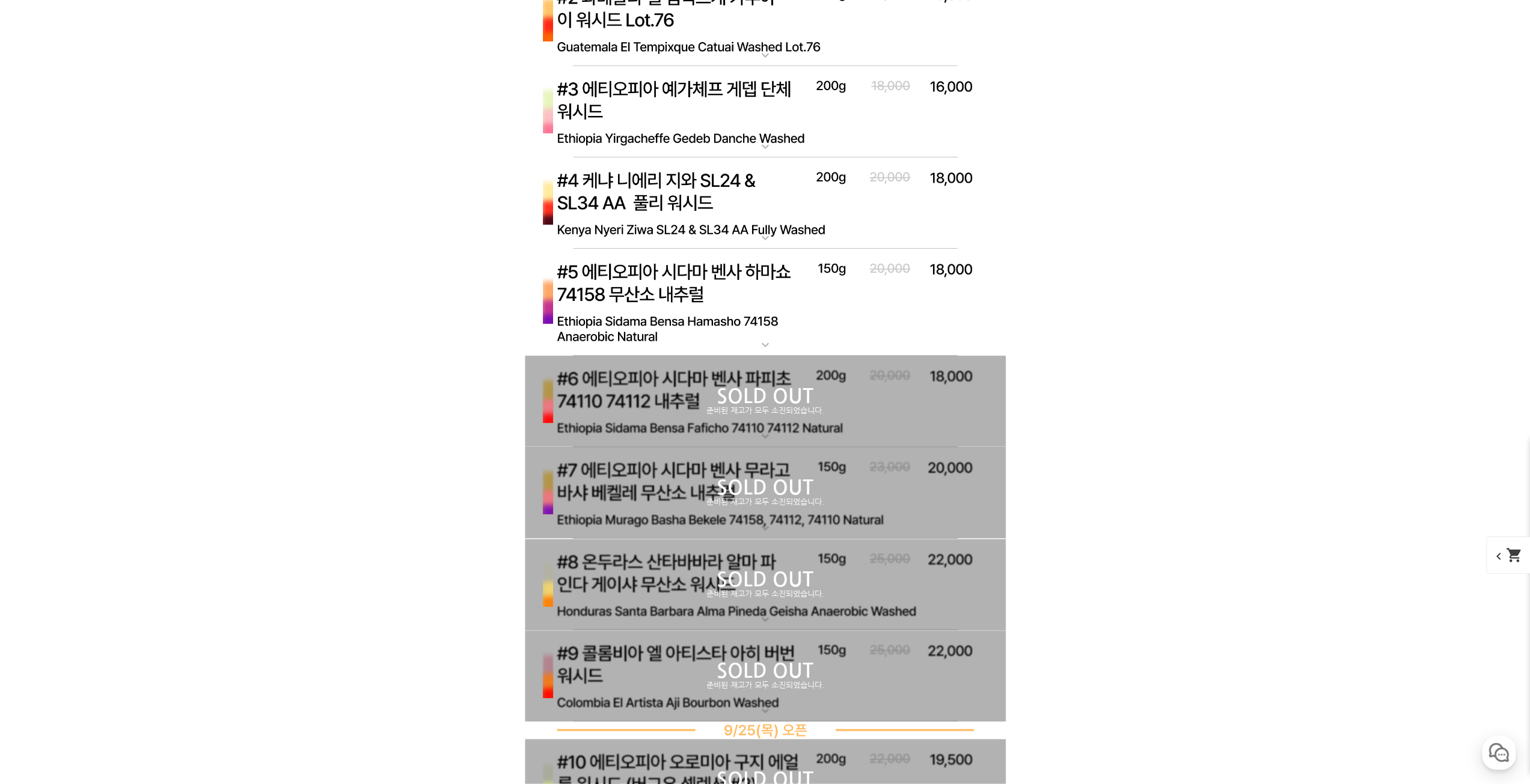
scroll to position [4086, 0]
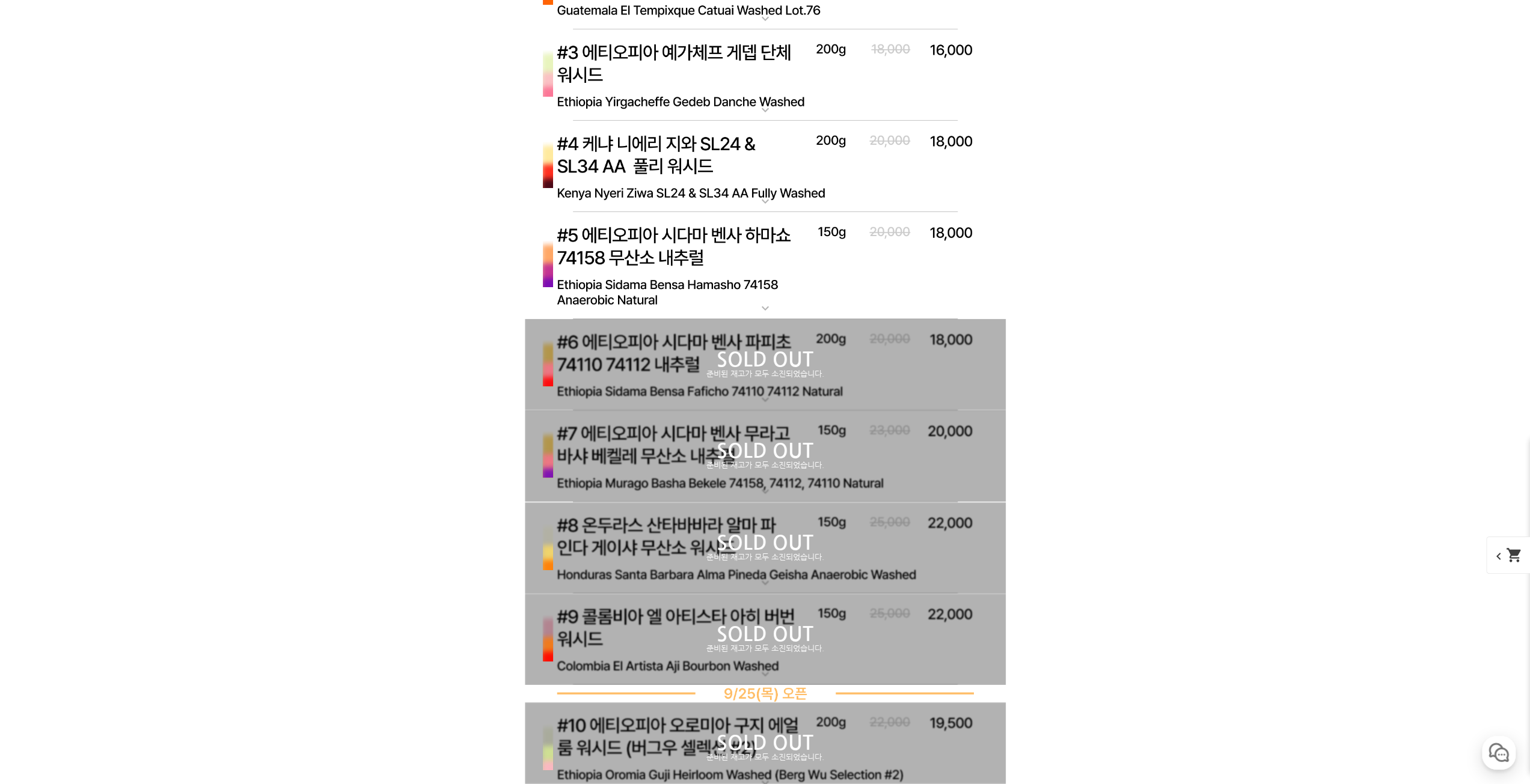
click at [776, 358] on p "SOLD OUT" at bounding box center [765, 360] width 481 height 20
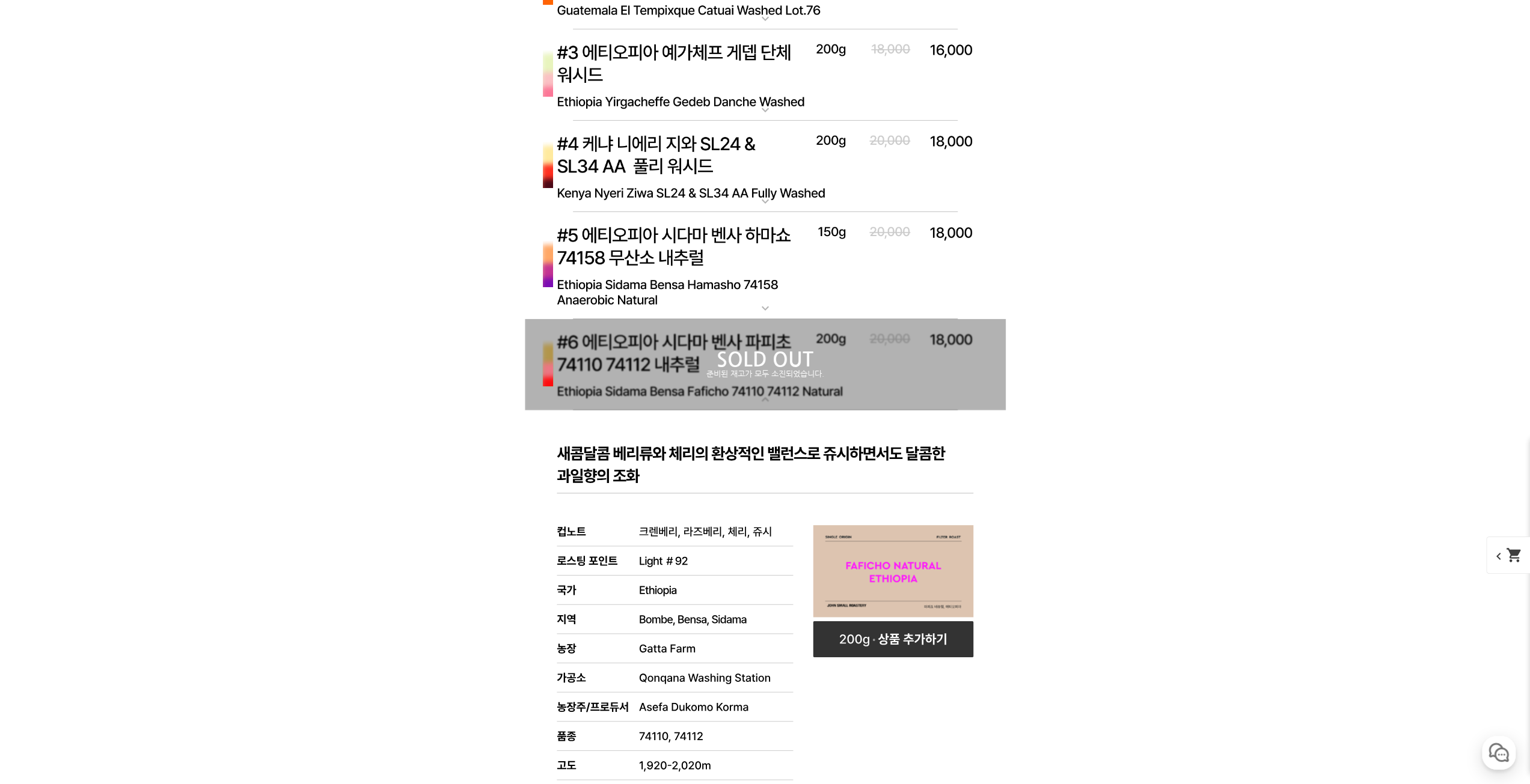
click at [775, 358] on p "SOLD OUT" at bounding box center [765, 360] width 481 height 20
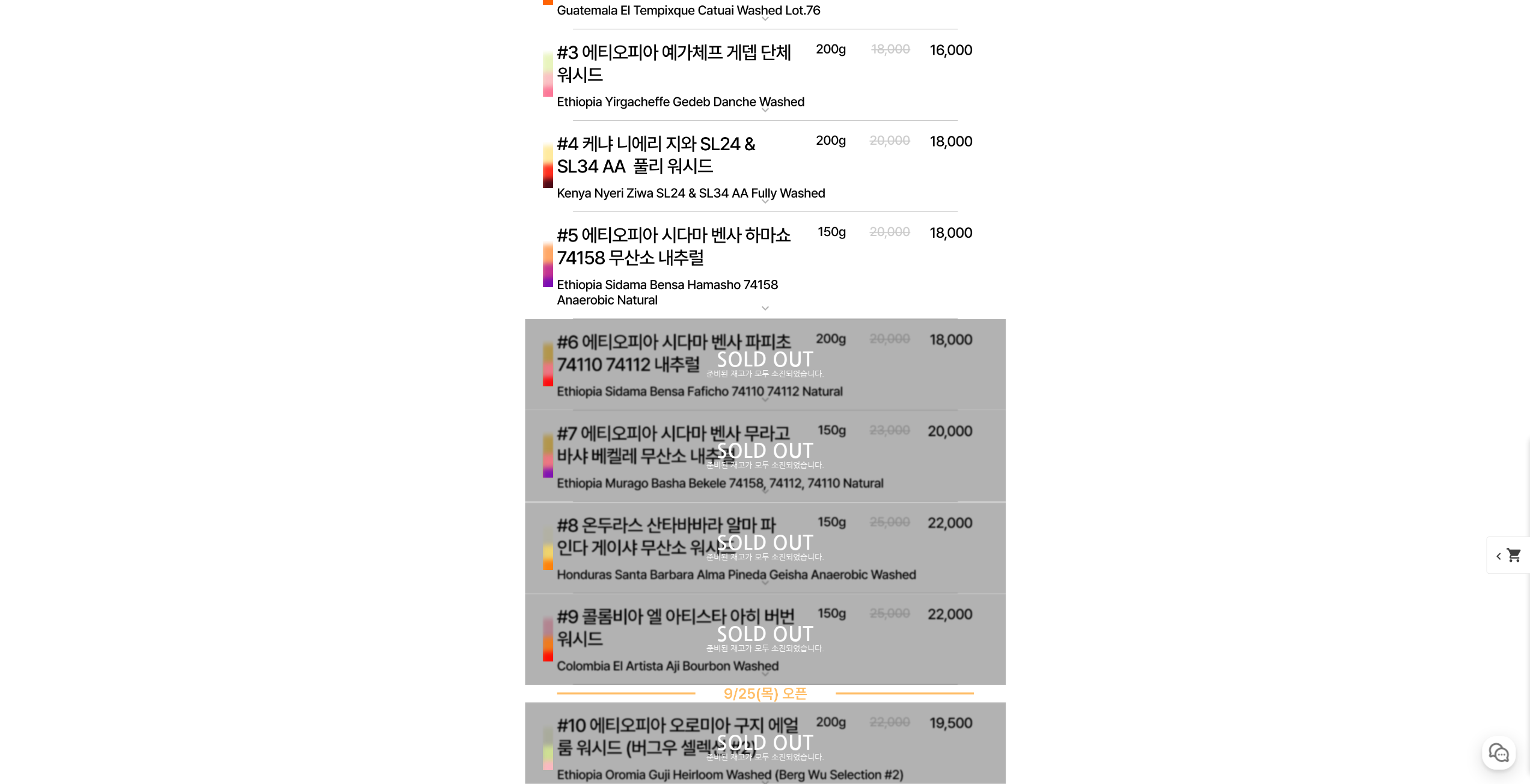
scroll to position [4146, 0]
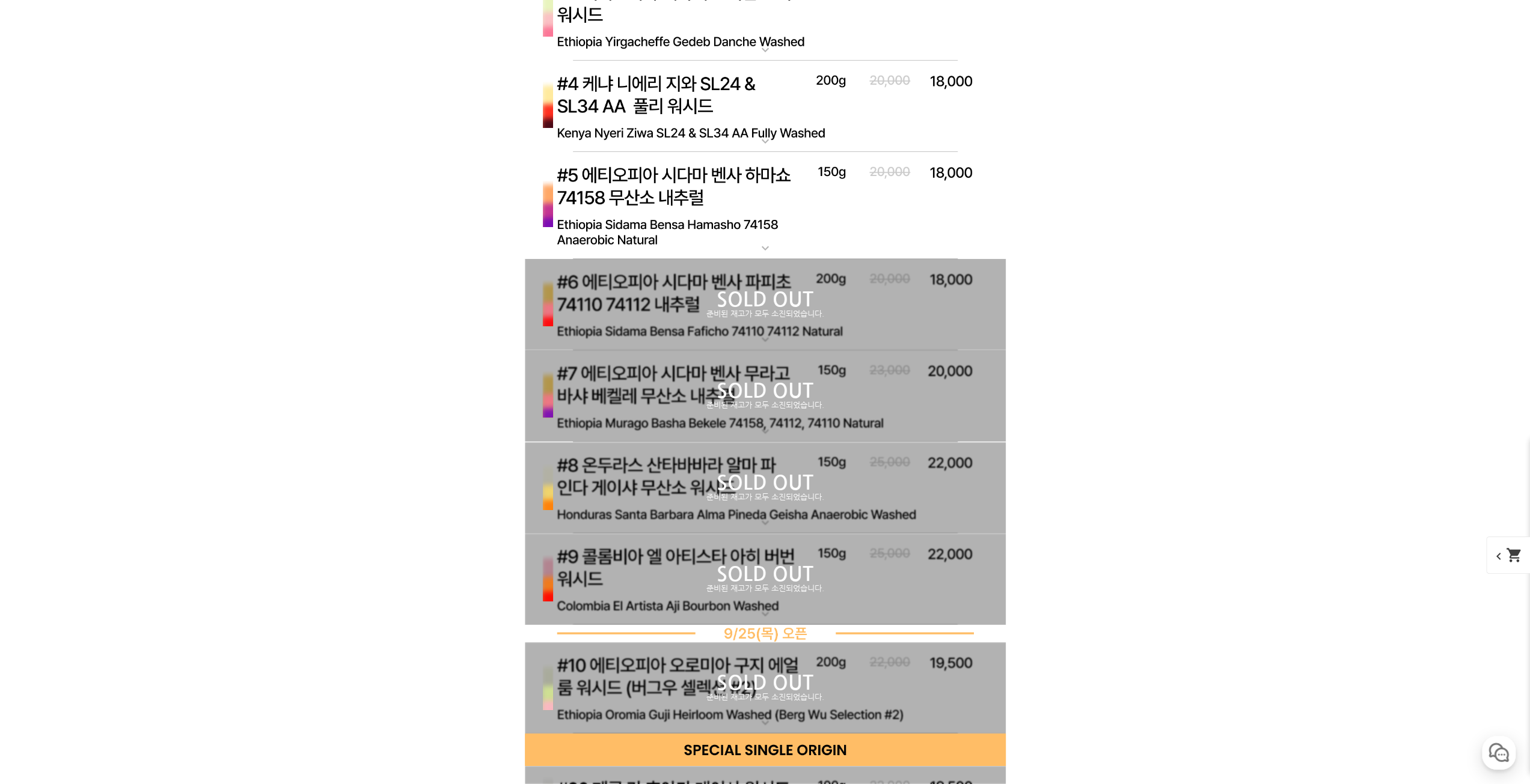
click at [775, 358] on div "SOLD OUT 준비된 재고가 모두 소진되었습니다." at bounding box center [765, 396] width 481 height 92
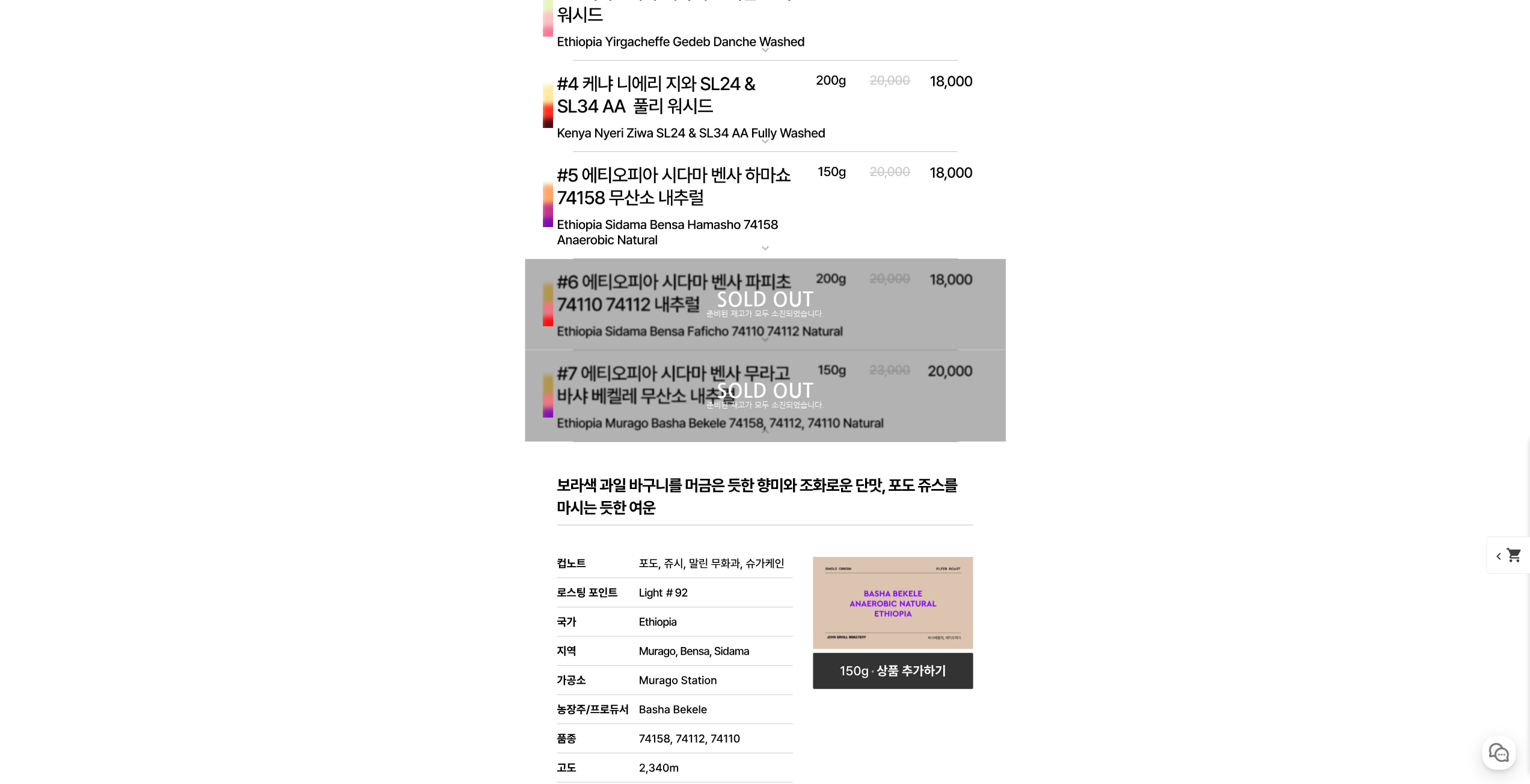
click at [775, 358] on div "SOLD OUT 준비된 재고가 모두 소진되었습니다." at bounding box center [765, 396] width 481 height 92
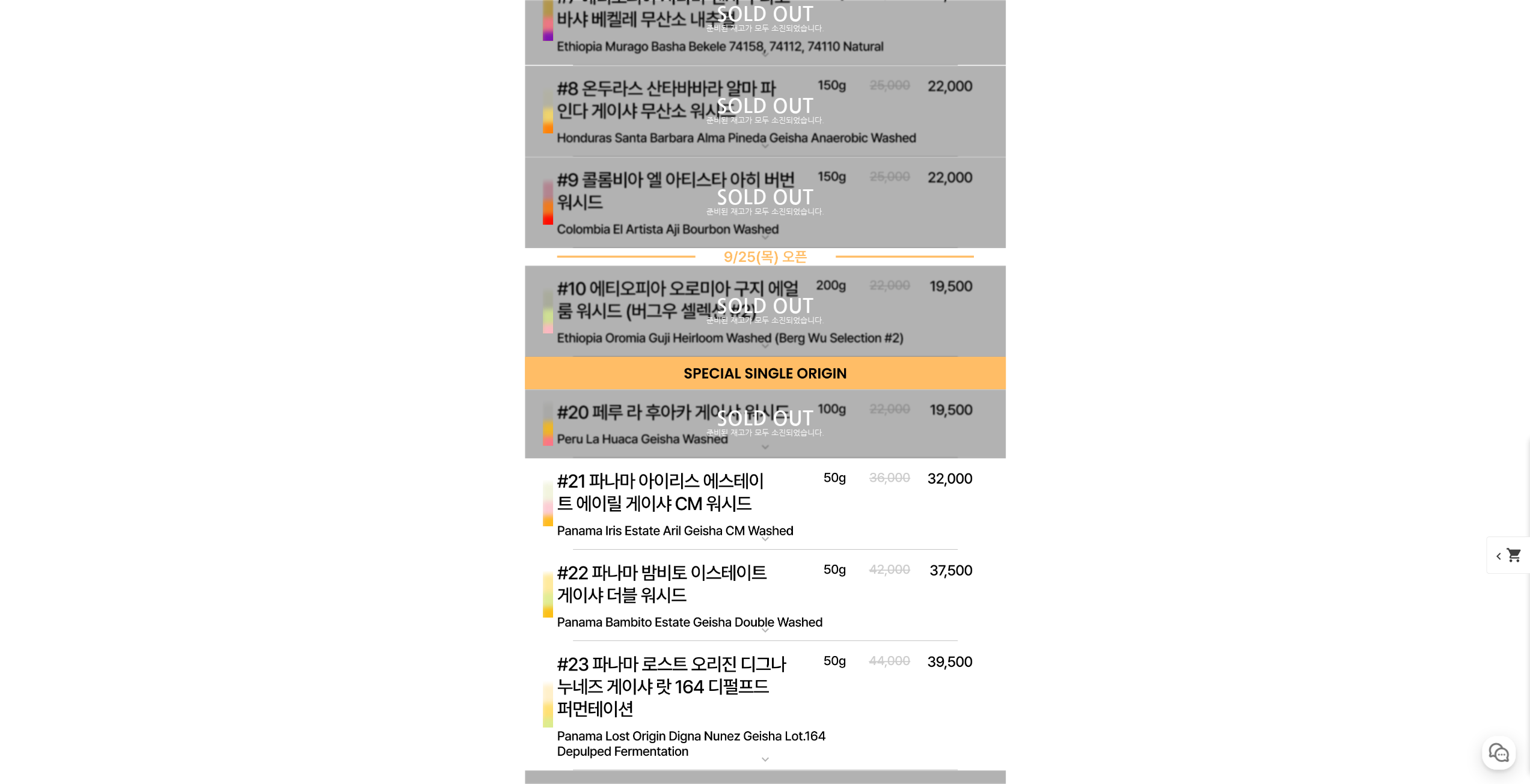
scroll to position [4567, 0]
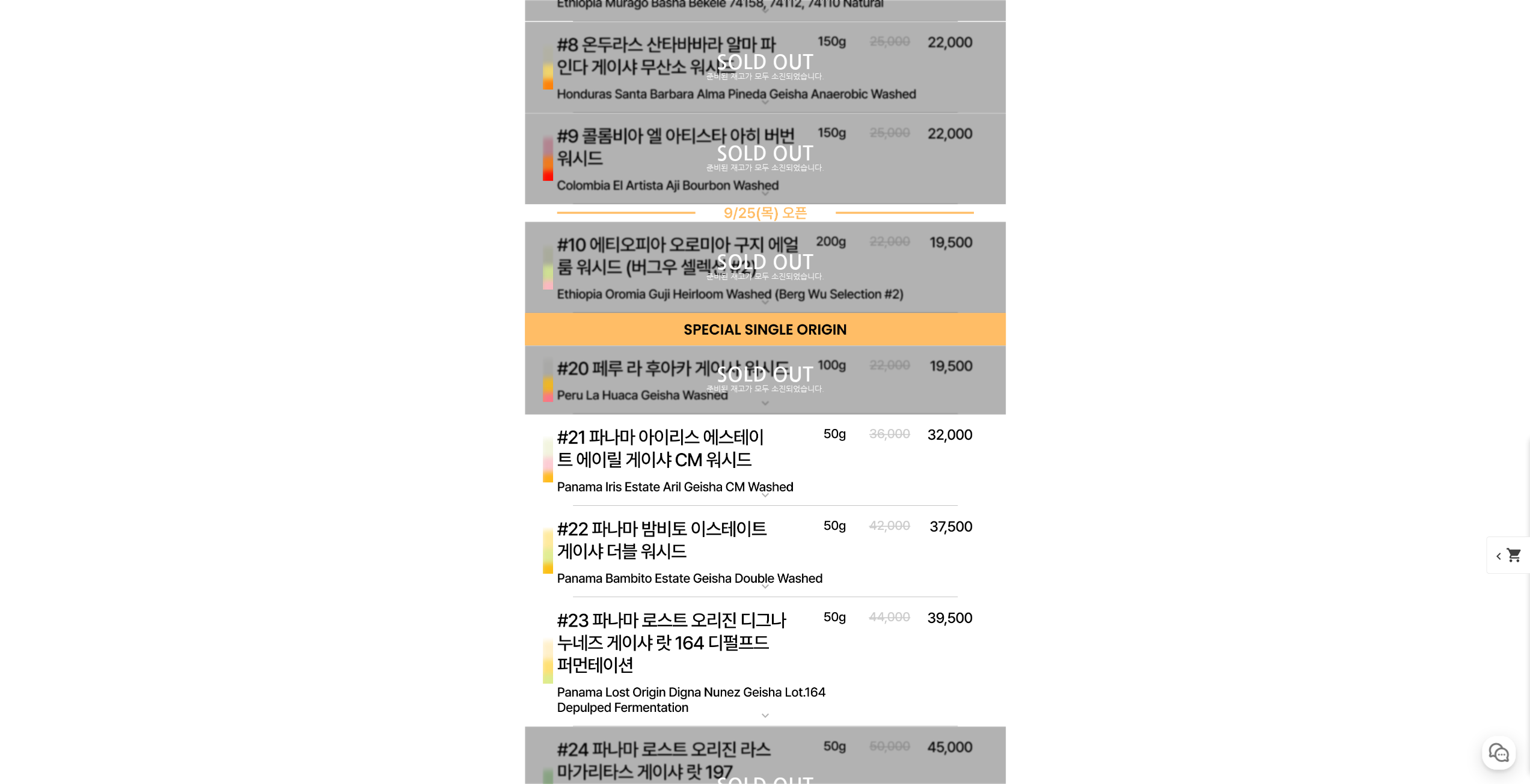
click at [773, 271] on p "SOLD OUT" at bounding box center [765, 263] width 481 height 20
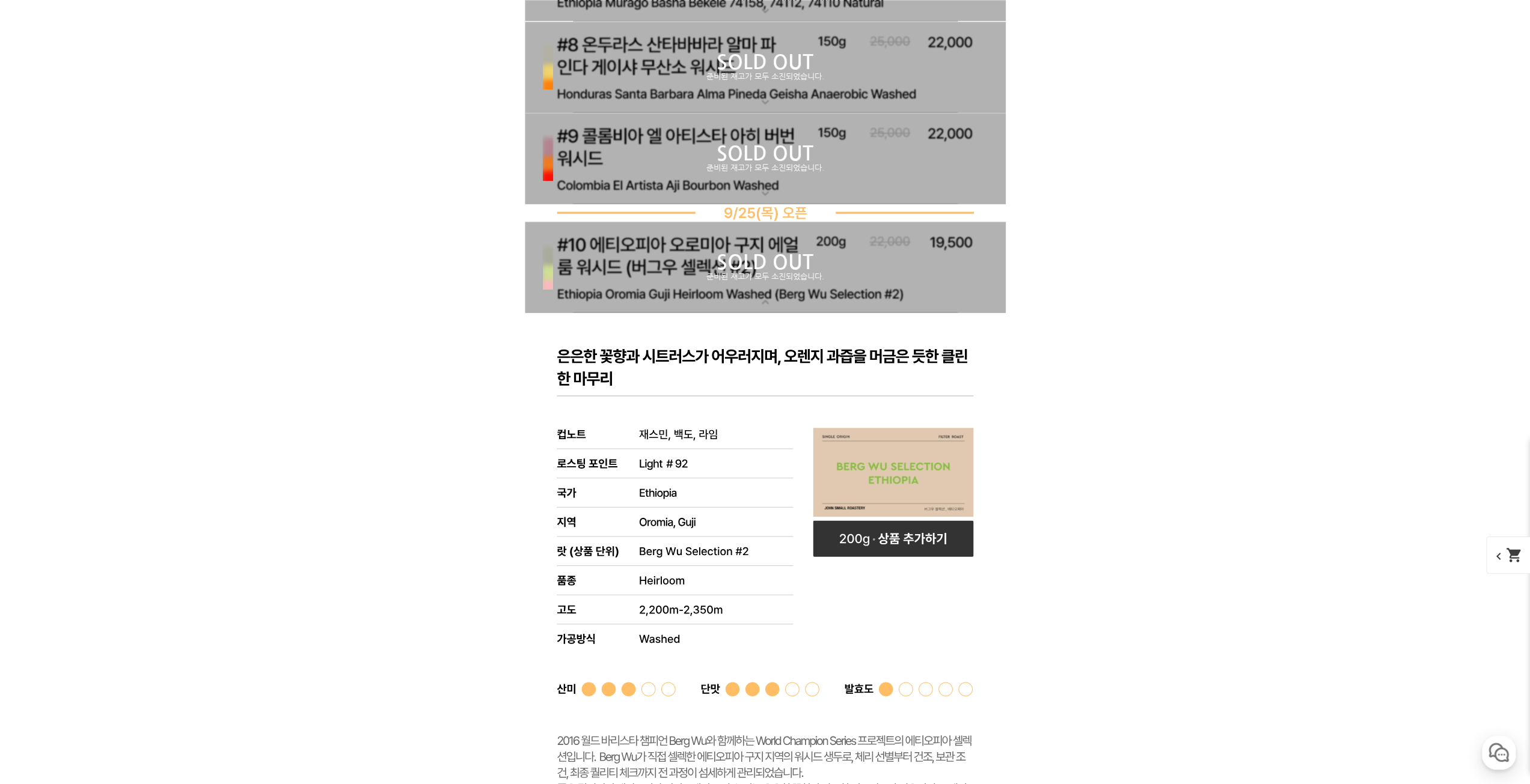
click at [773, 273] on p "준비된 재고가 모두 소진되었습니다." at bounding box center [765, 277] width 481 height 9
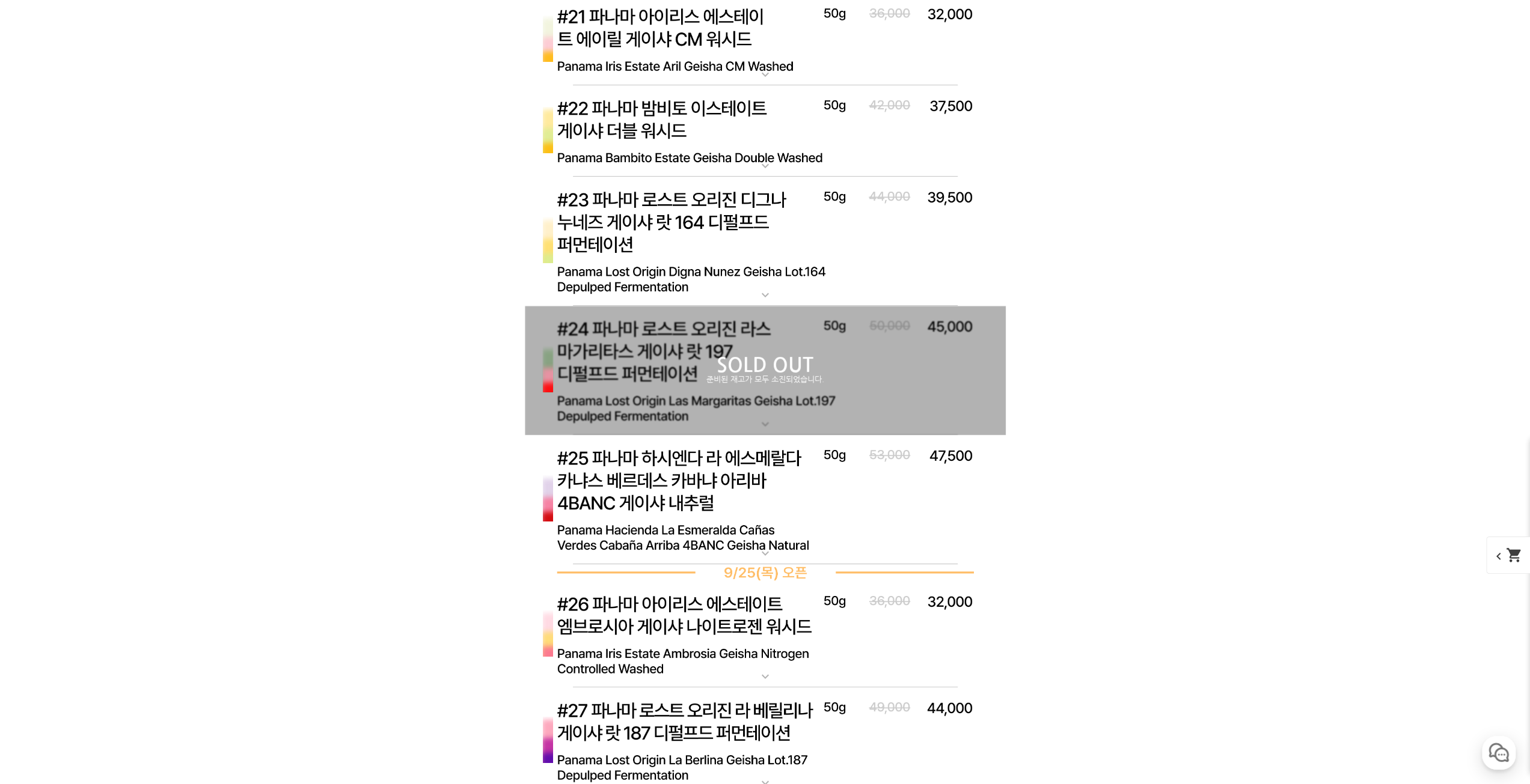
scroll to position [5108, 0]
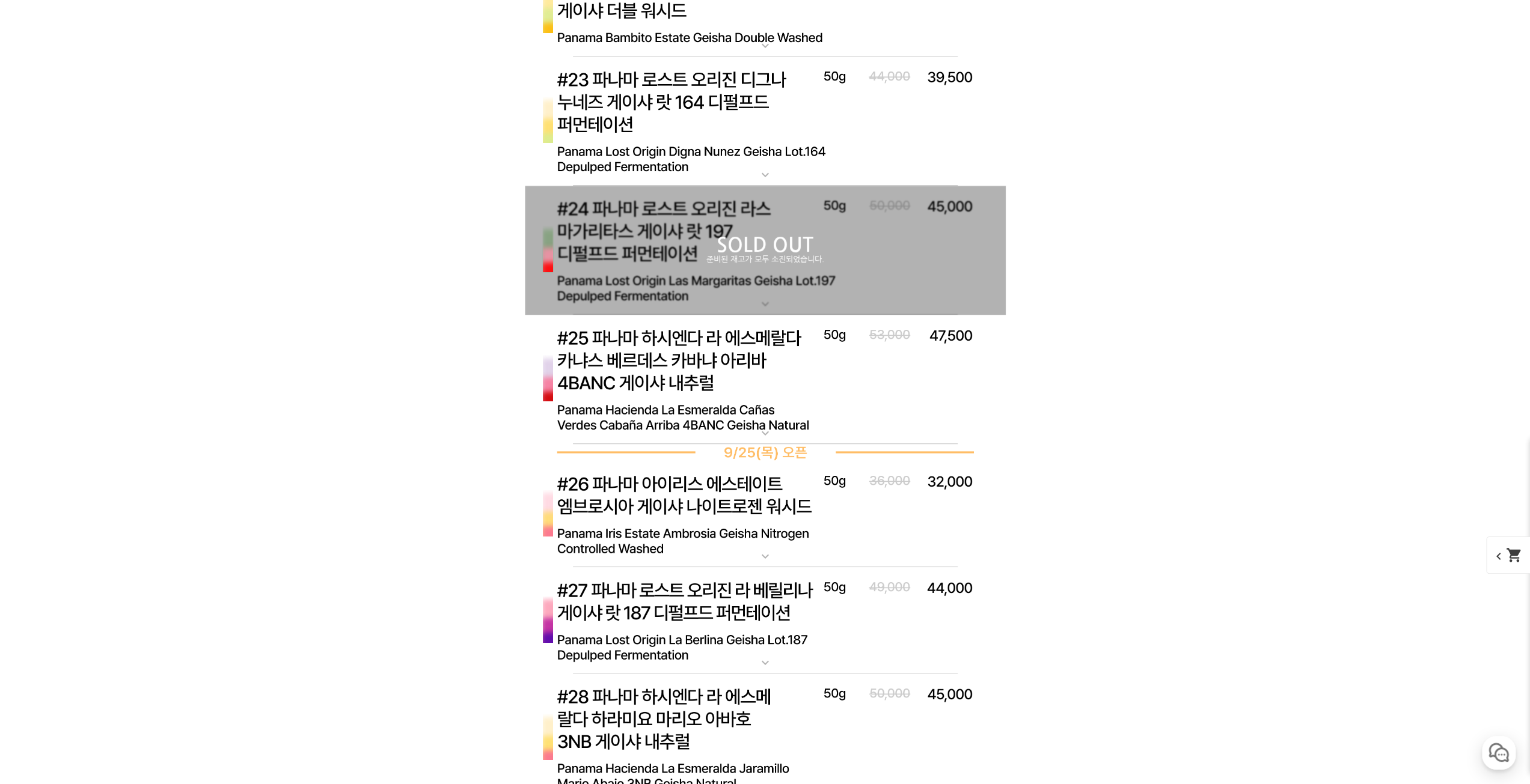
click at [773, 338] on img at bounding box center [765, 380] width 481 height 130
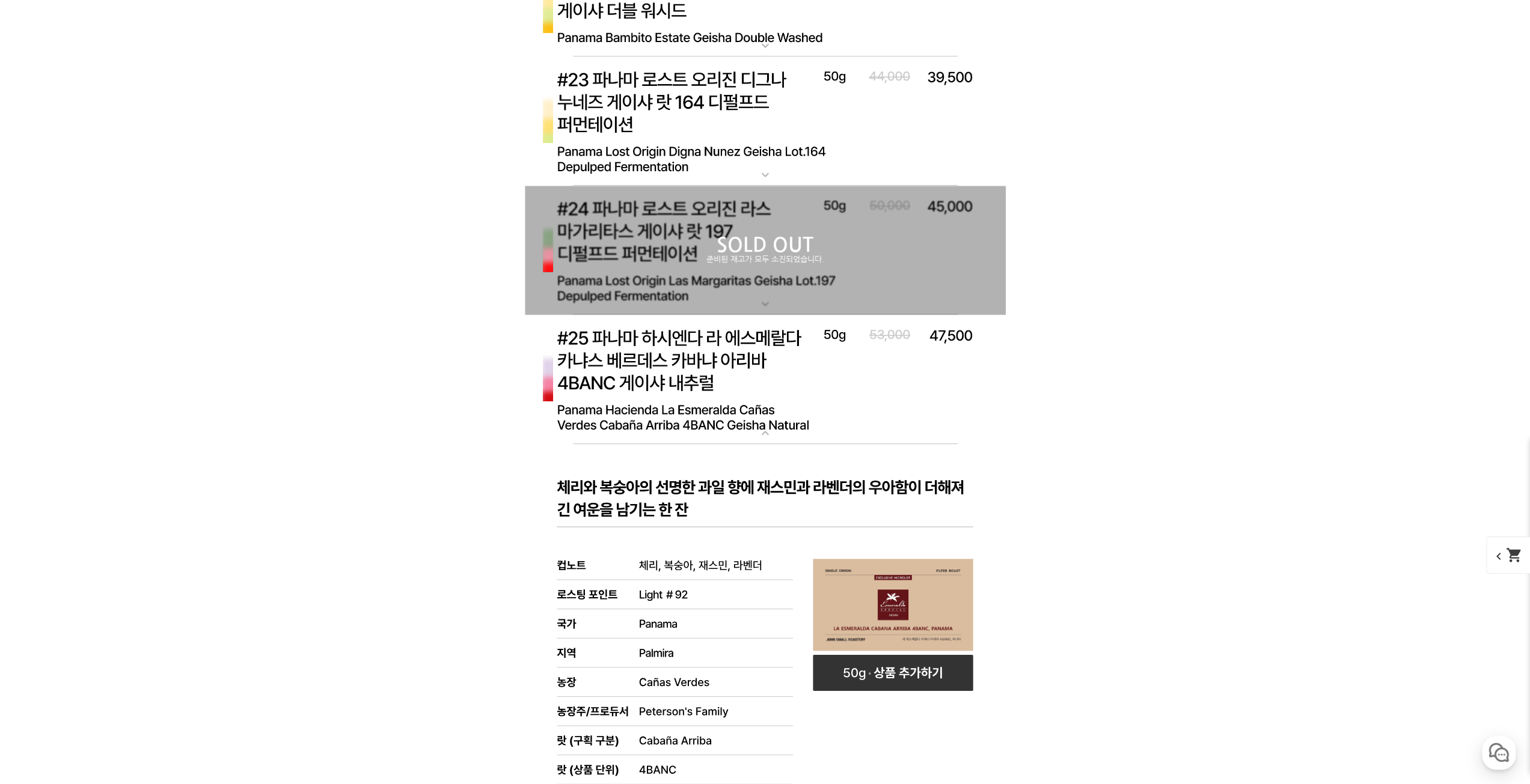
click at [773, 338] on img at bounding box center [765, 380] width 481 height 130
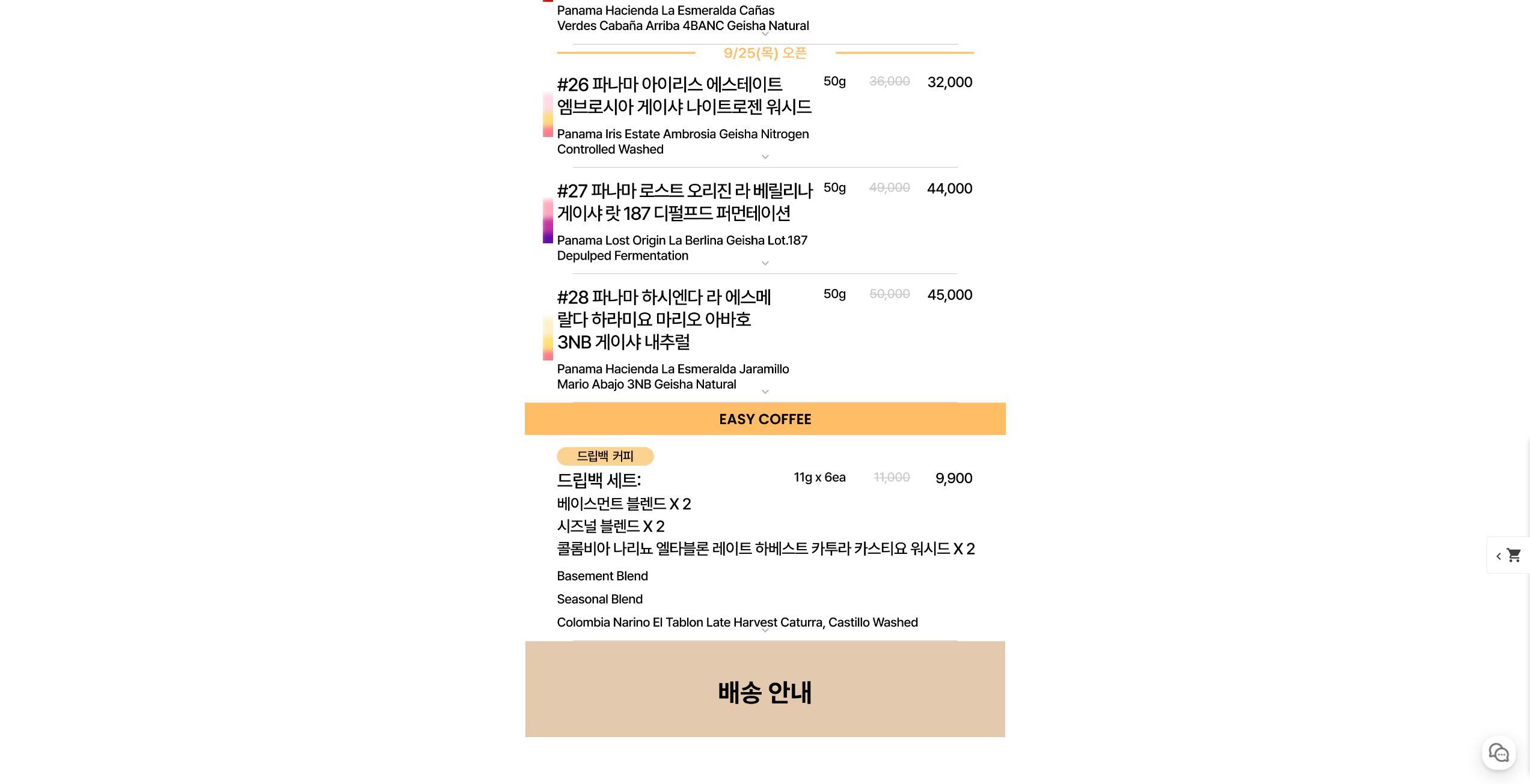
scroll to position [5529, 0]
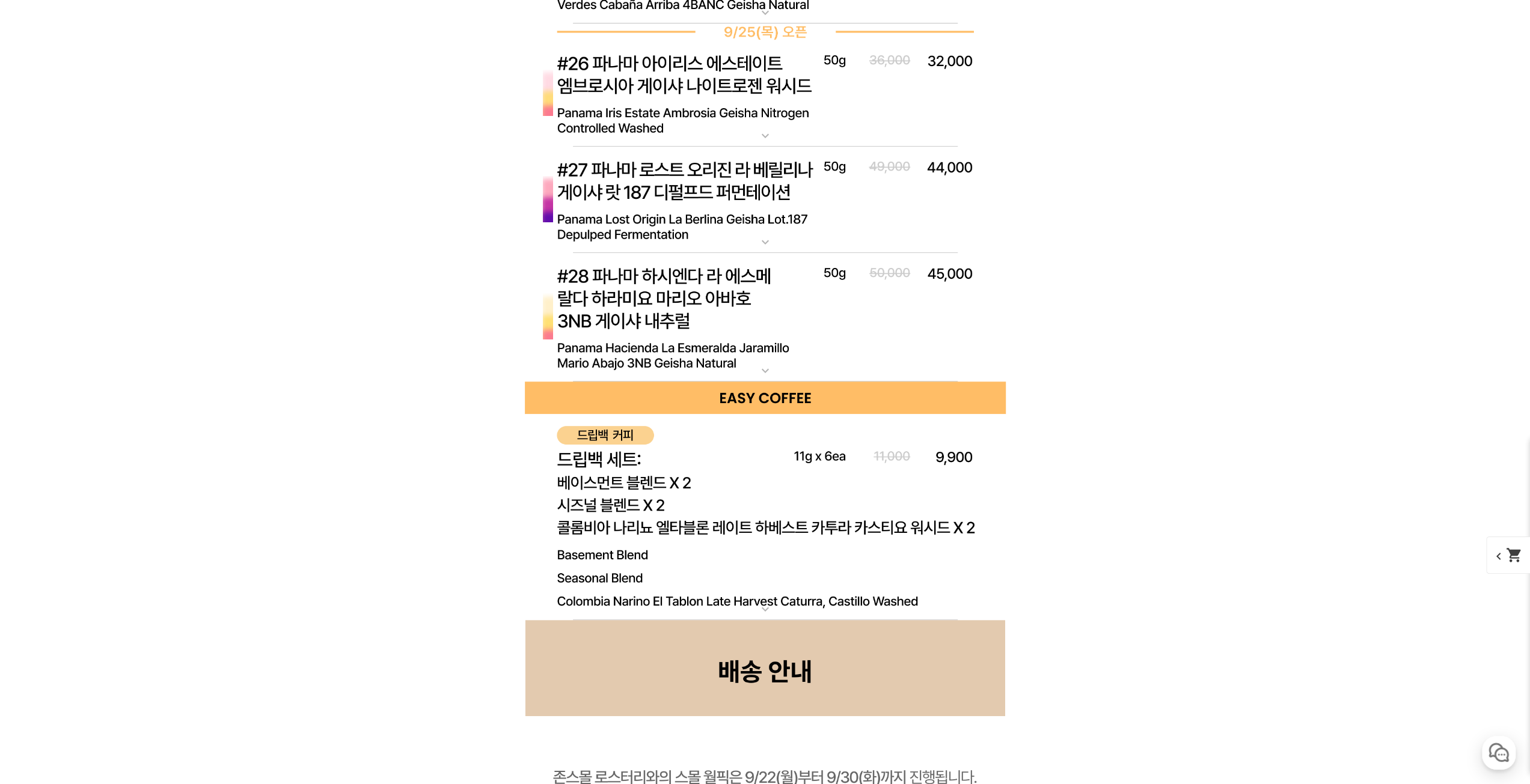
click at [761, 341] on img at bounding box center [765, 318] width 481 height 129
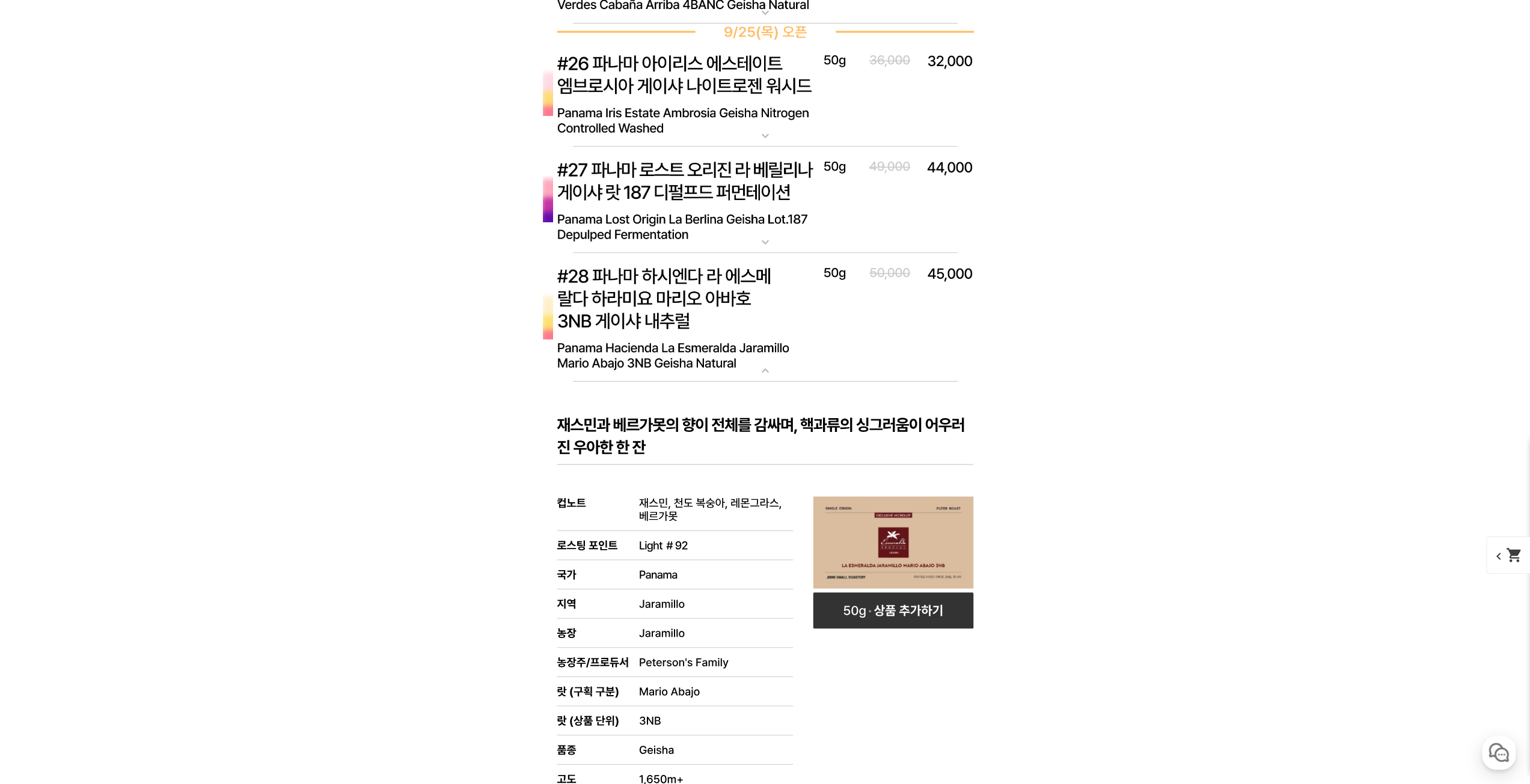
click at [761, 341] on img at bounding box center [765, 318] width 481 height 129
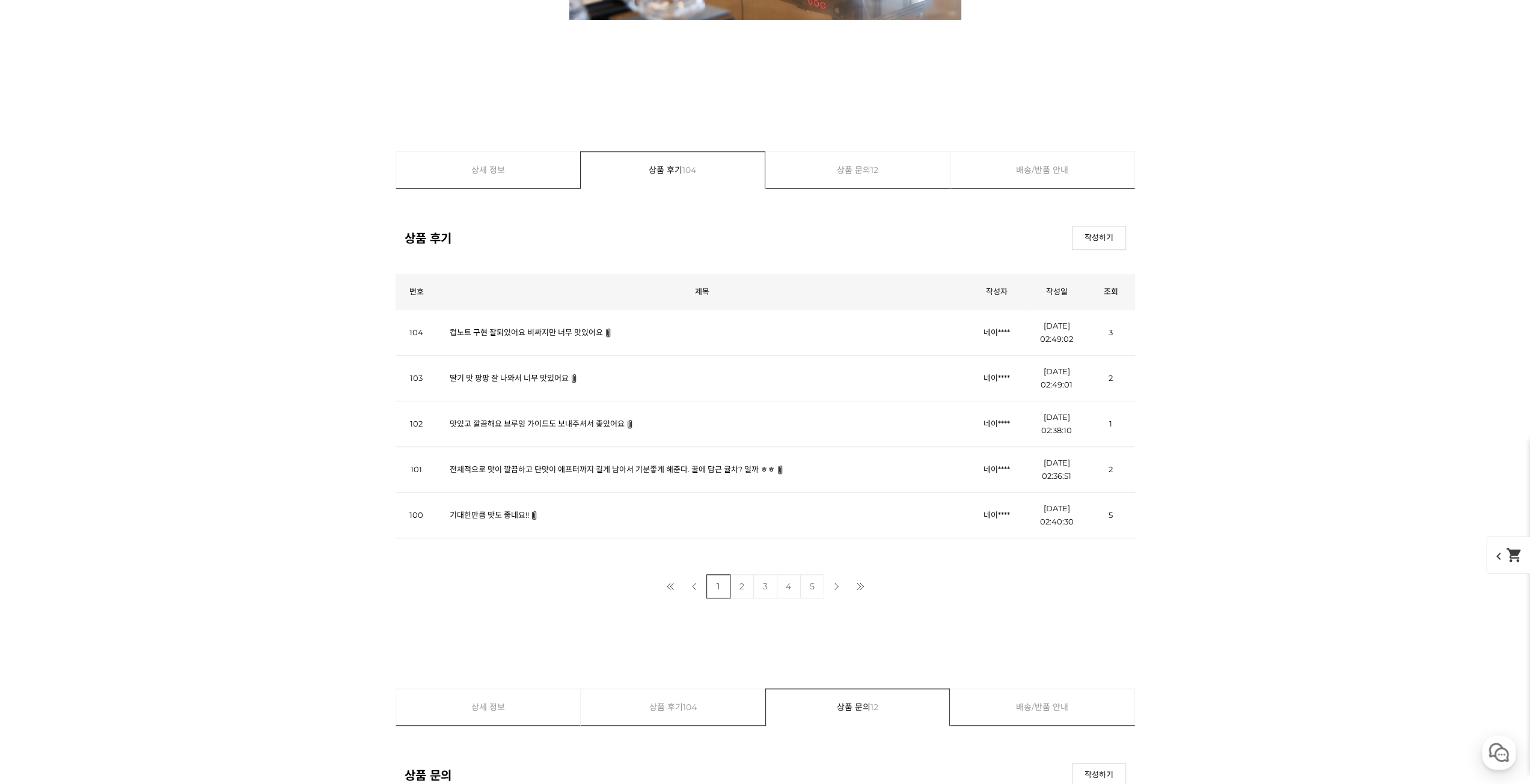
scroll to position [14724, 0]
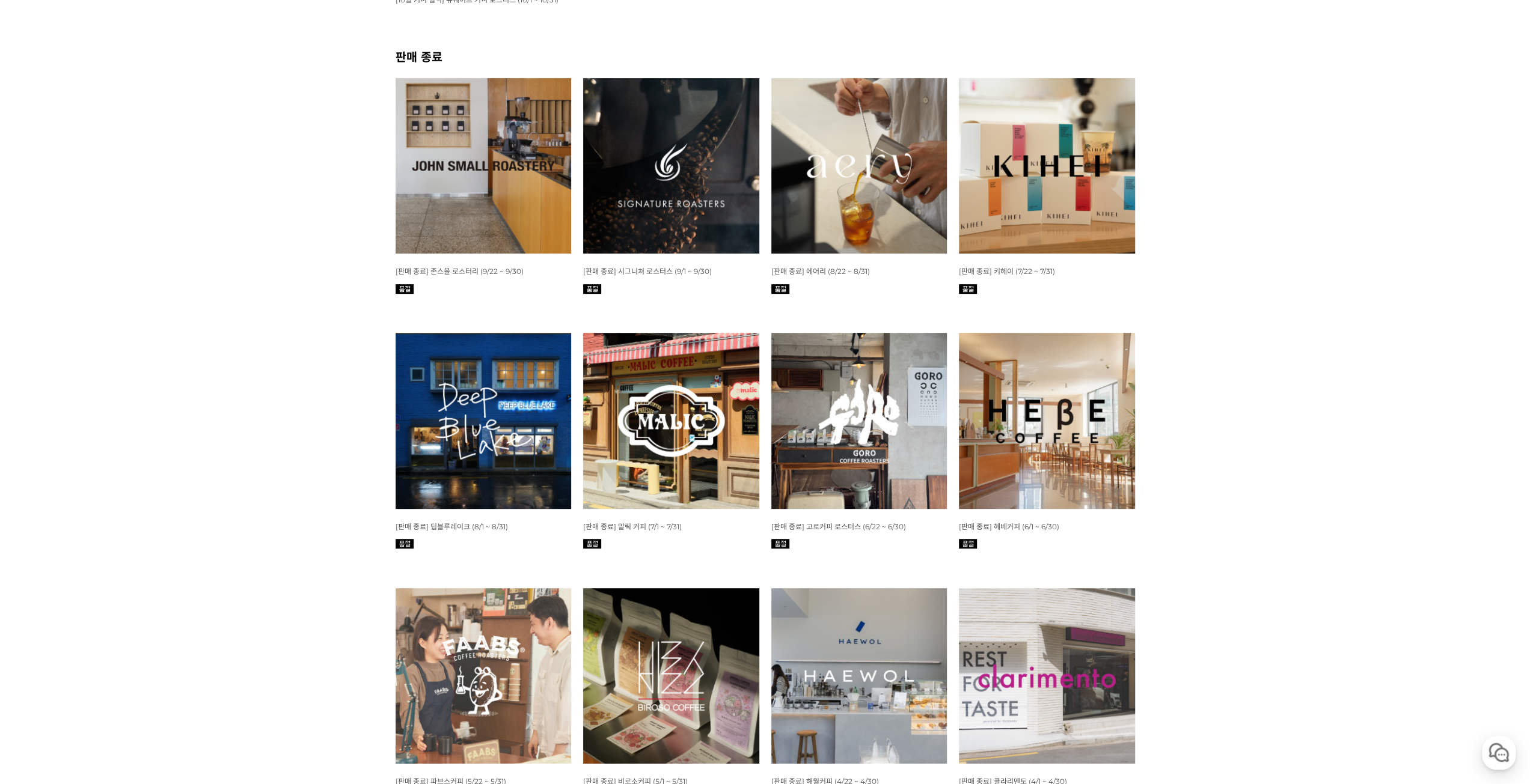
drag, startPoint x: 1237, startPoint y: 476, endPoint x: 1058, endPoint y: 284, distance: 262.5
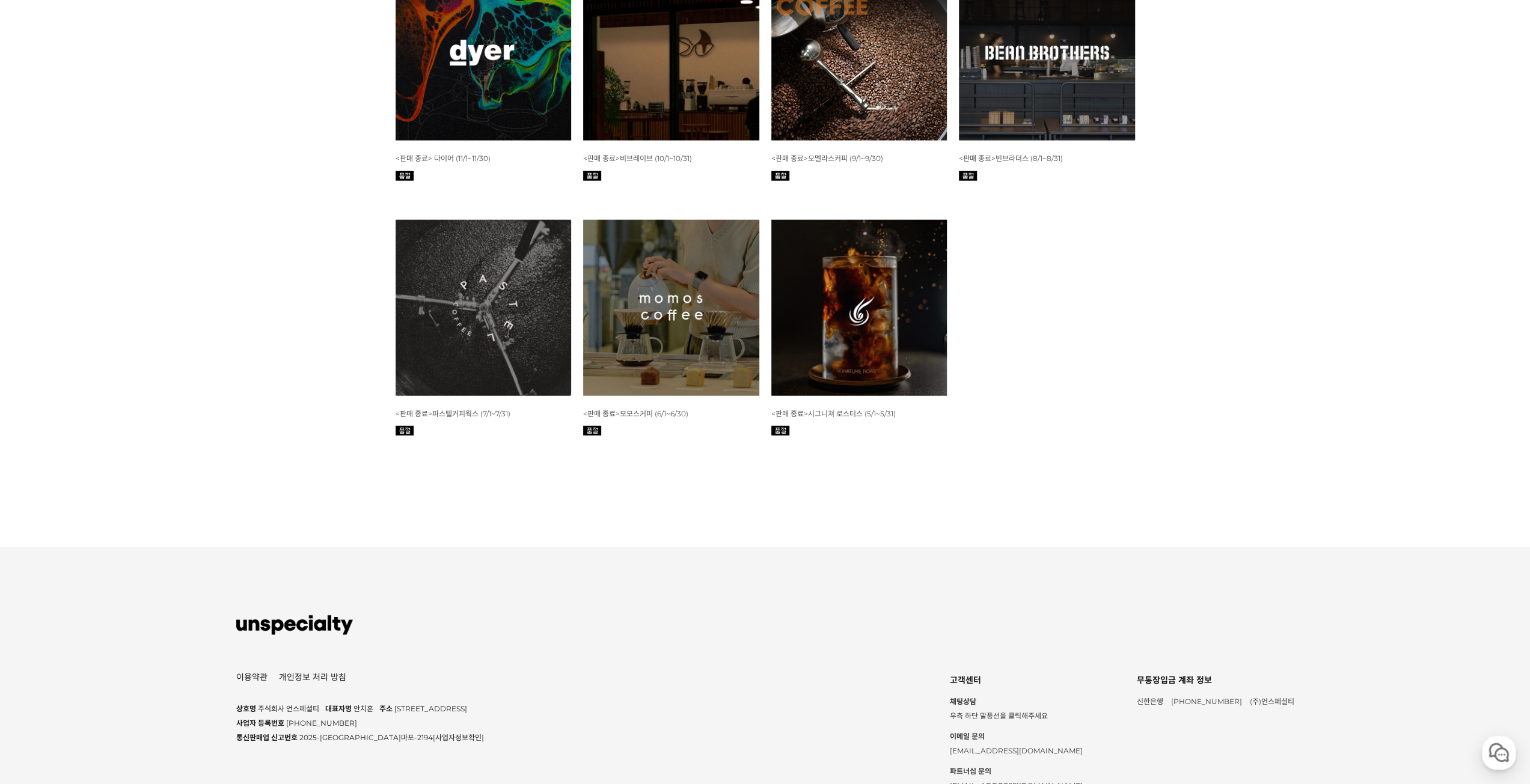
scroll to position [2973, 0]
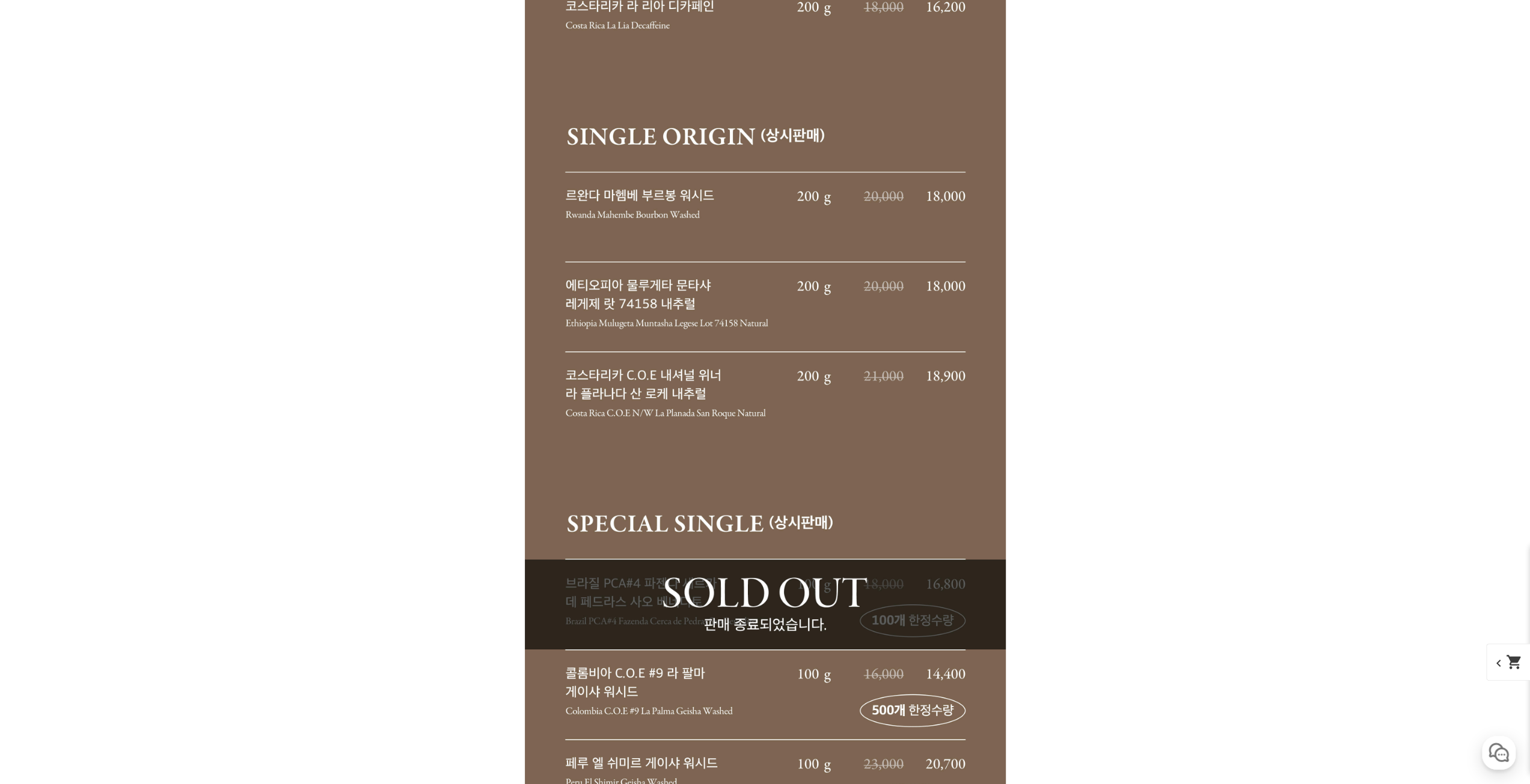
scroll to position [7993, 0]
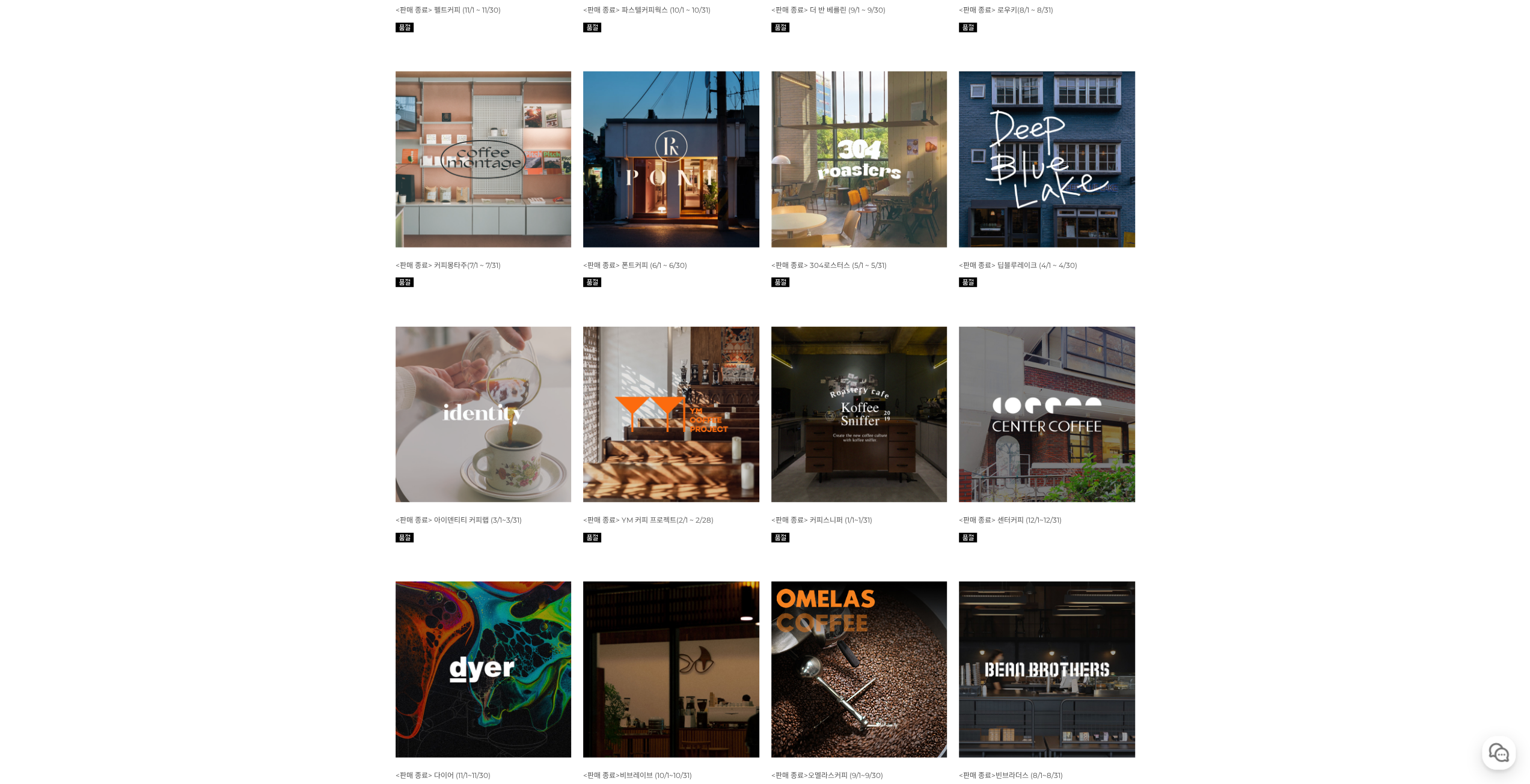
scroll to position [3235, 0]
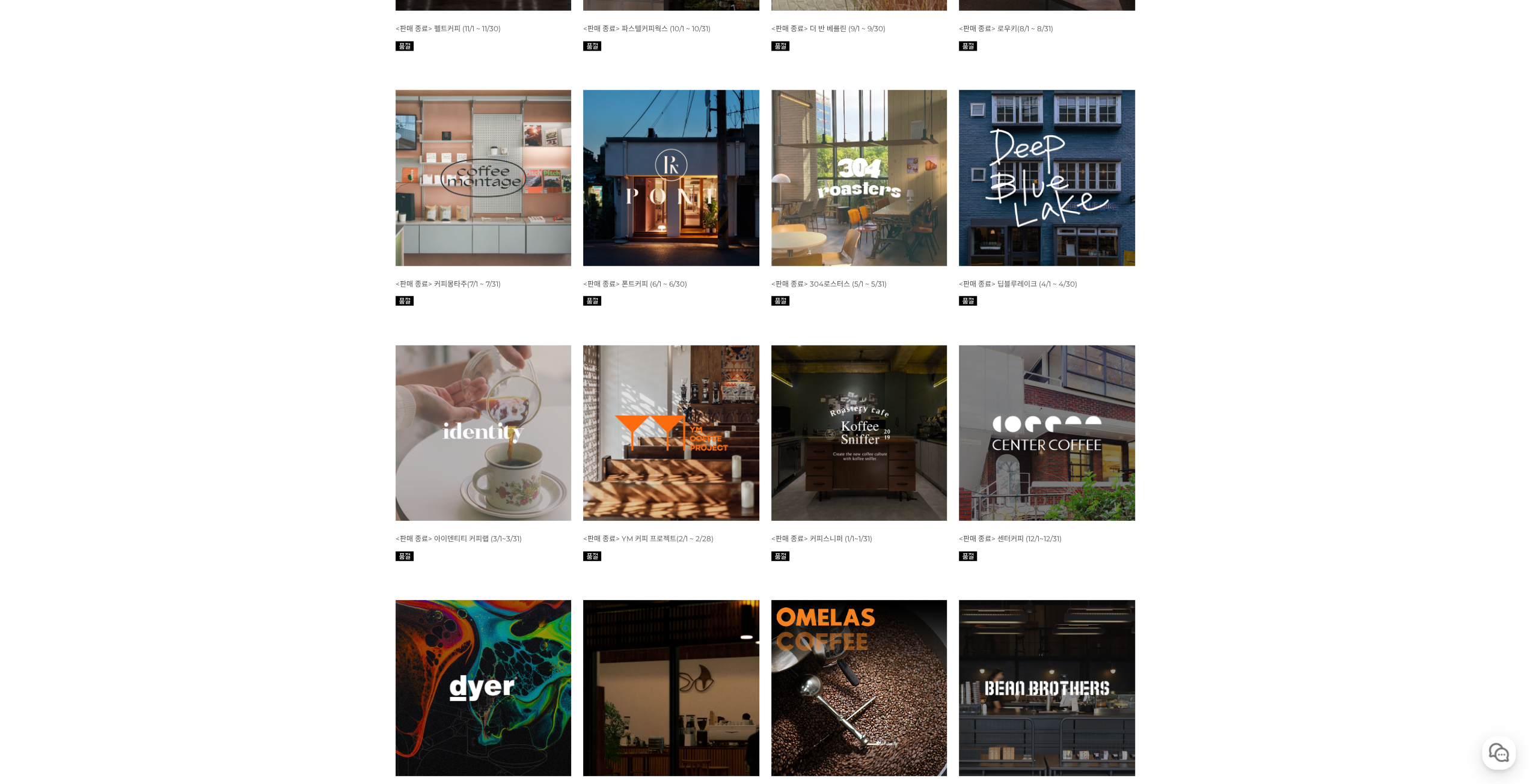
click at [1069, 482] on img at bounding box center [1046, 433] width 176 height 176
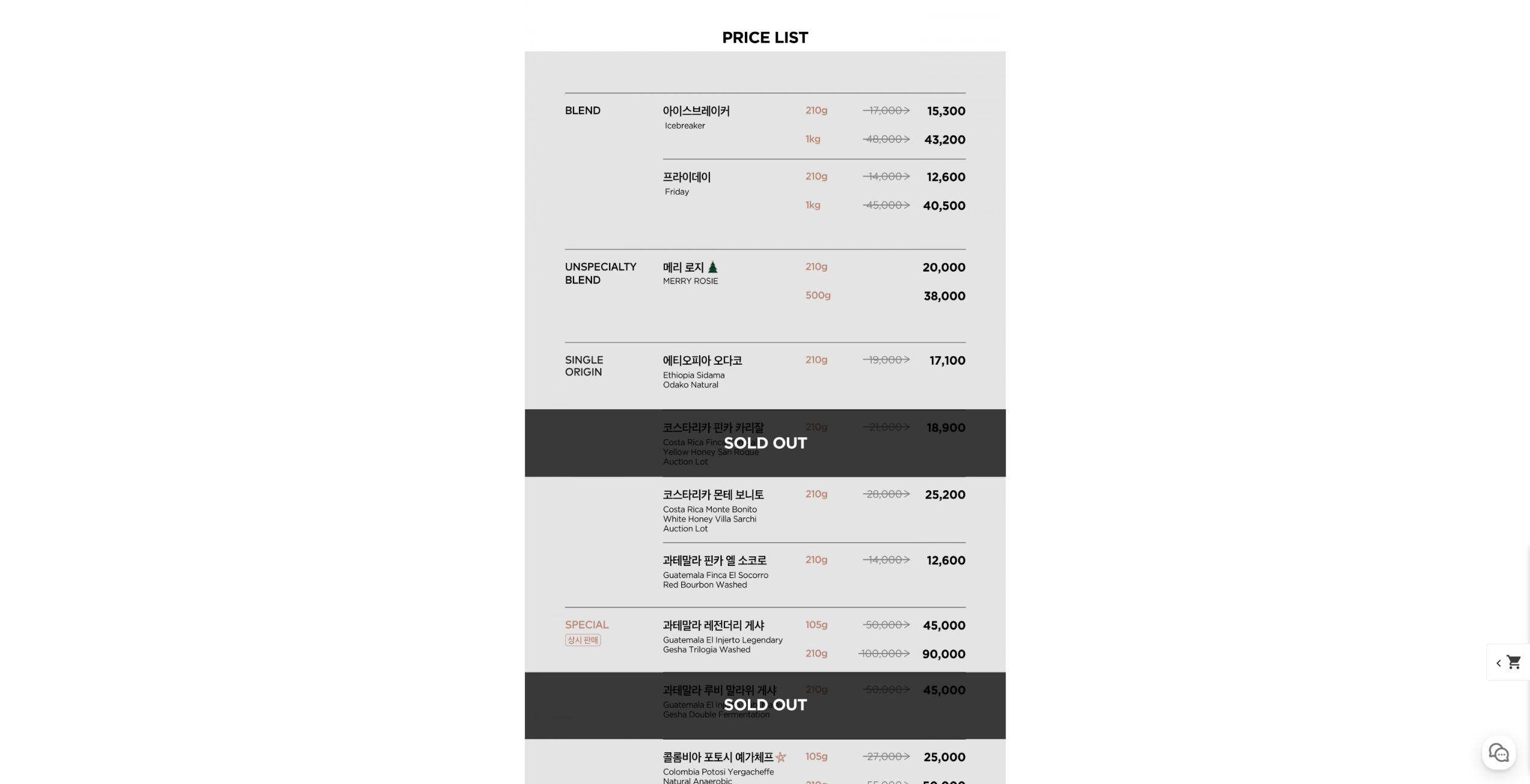
scroll to position [5048, 0]
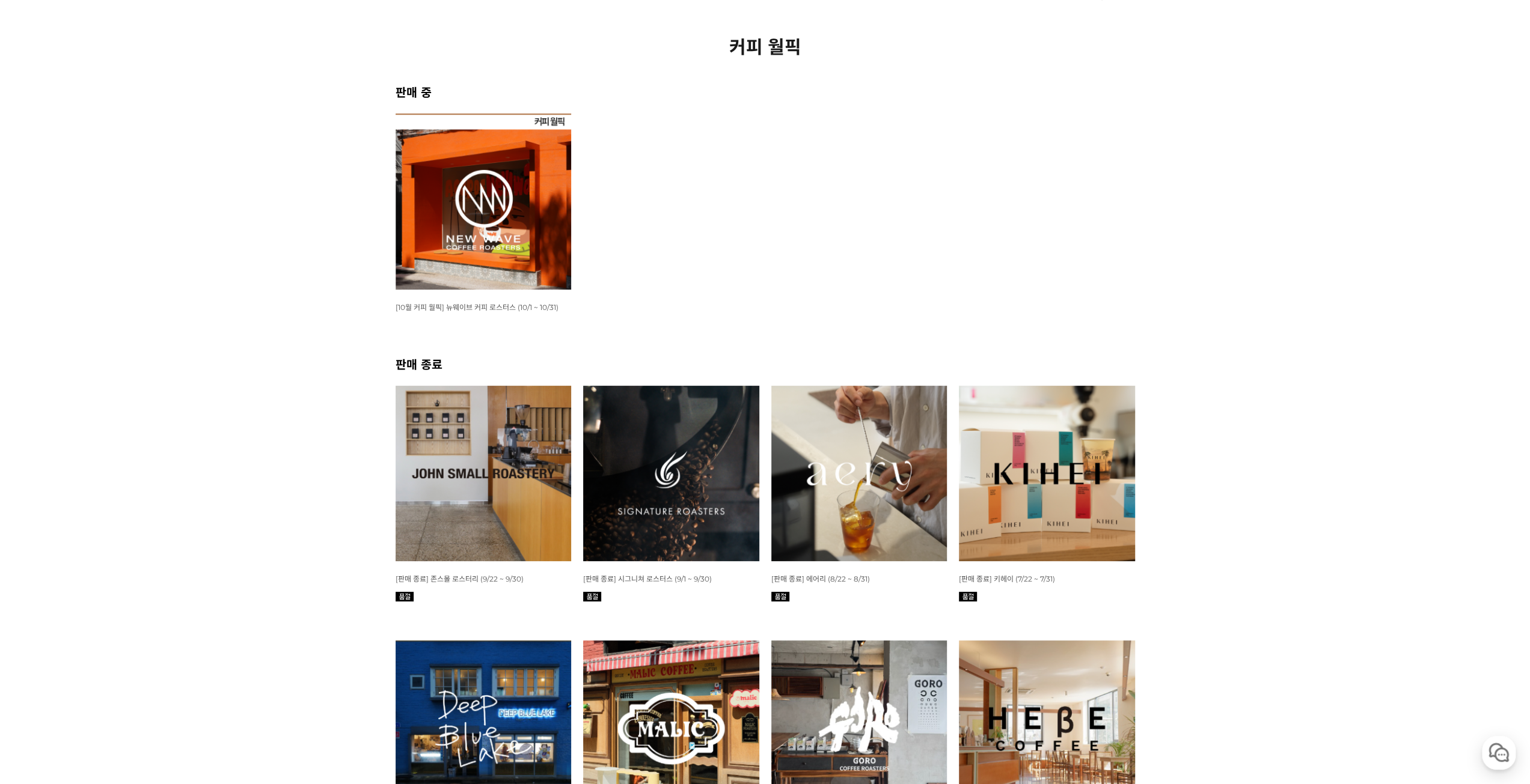
drag, startPoint x: 1207, startPoint y: 574, endPoint x: 1147, endPoint y: 349, distance: 232.9
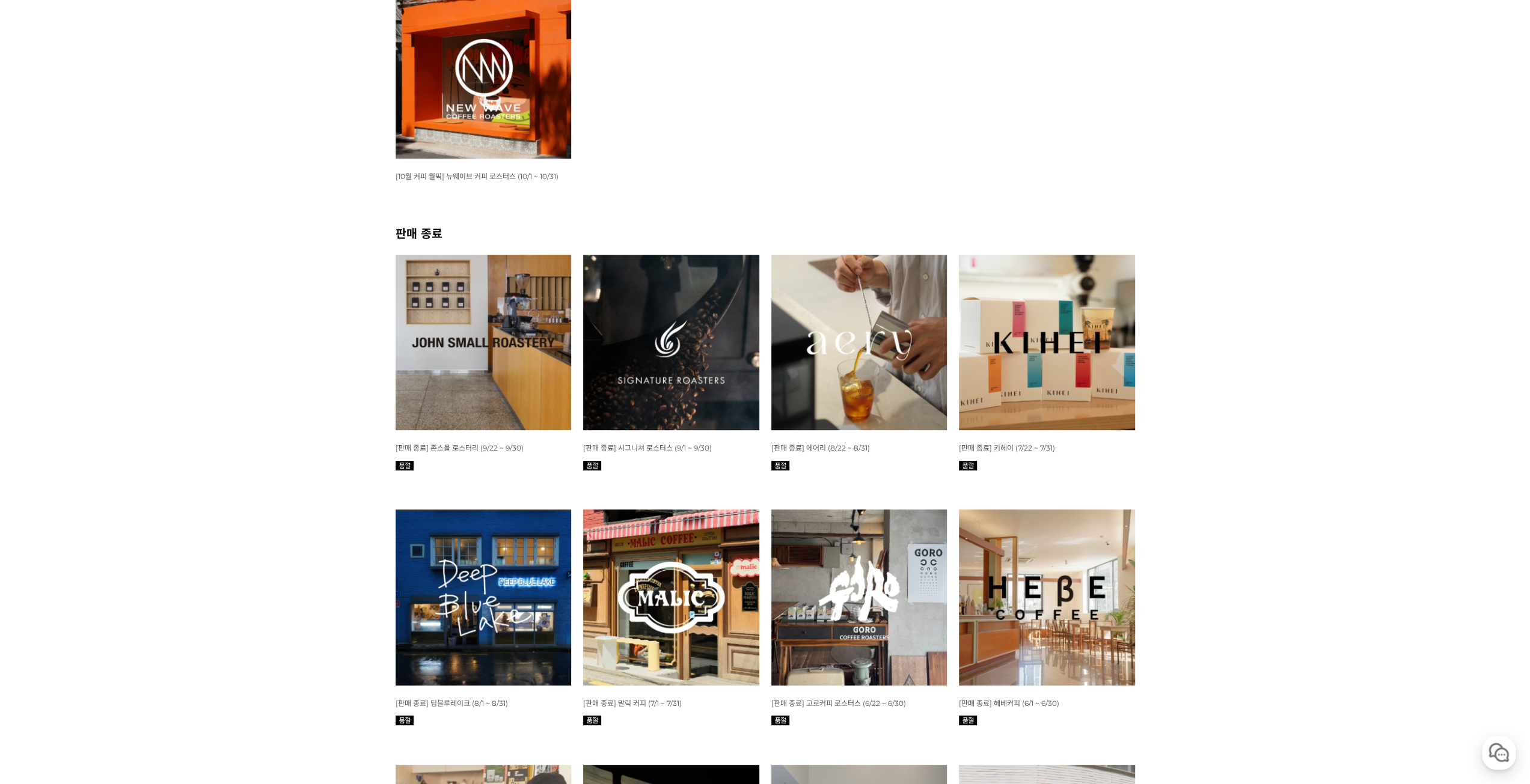
scroll to position [300, 0]
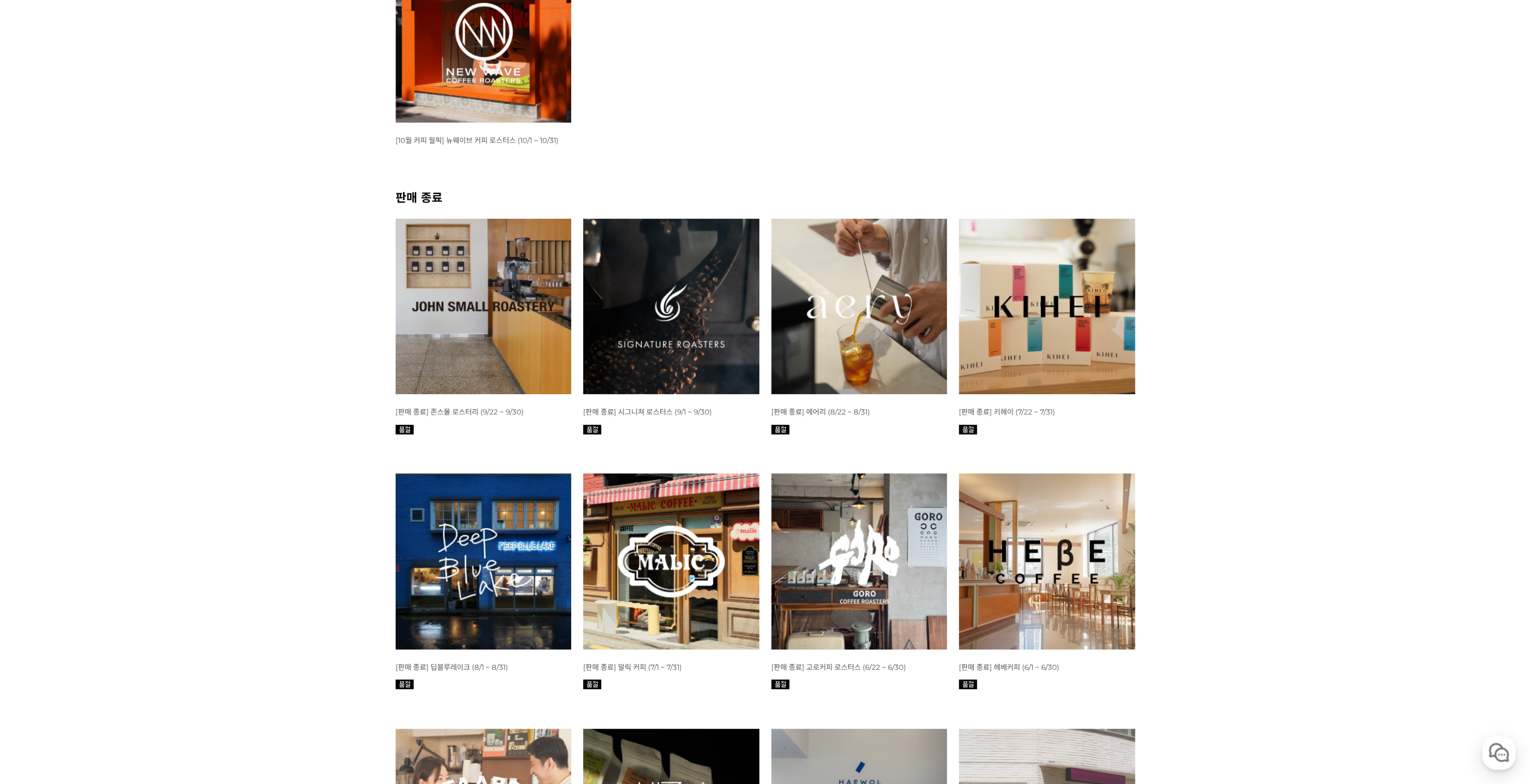
click at [1047, 342] on img at bounding box center [1046, 306] width 176 height 176
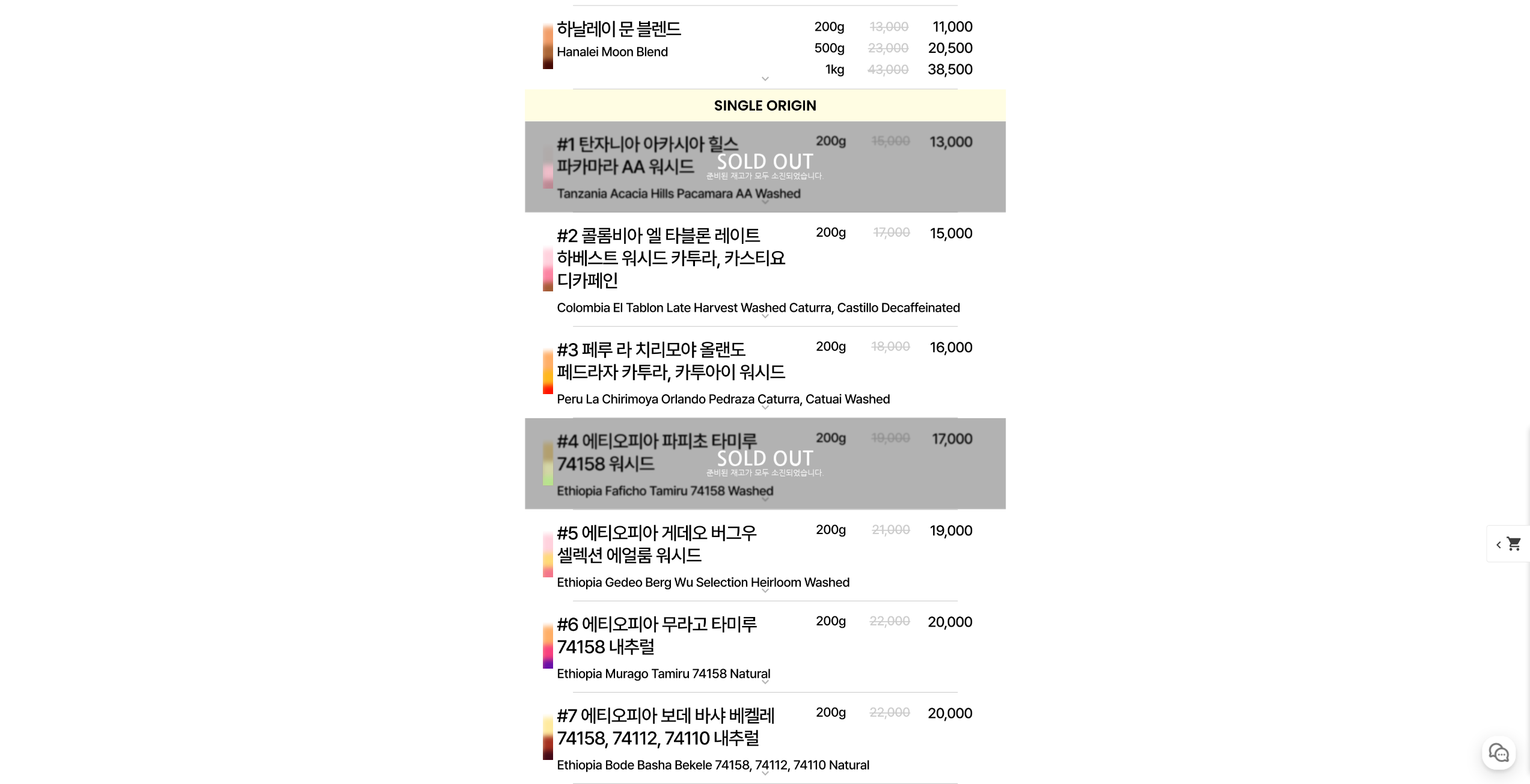
scroll to position [3546, 0]
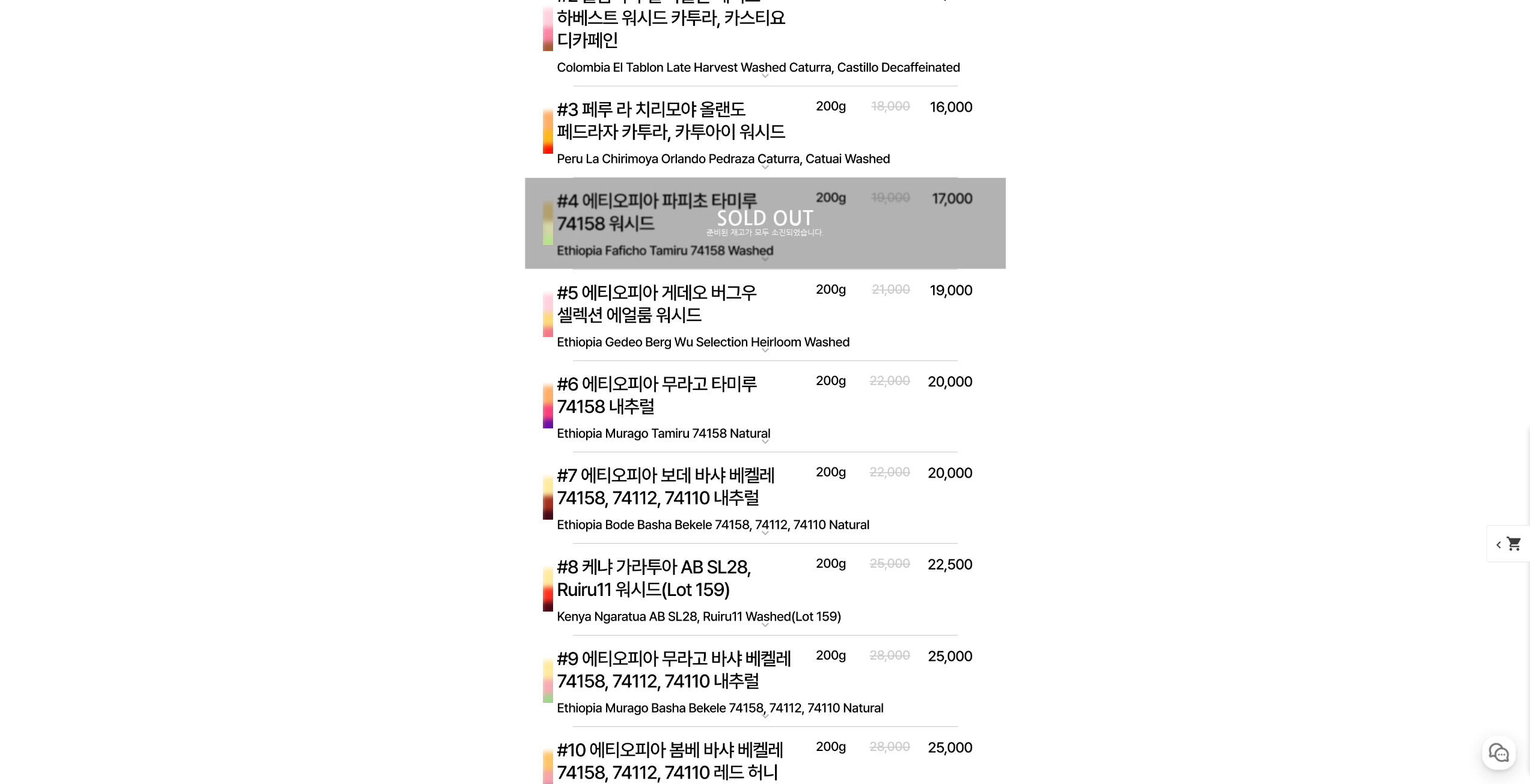
click at [744, 406] on img at bounding box center [765, 407] width 481 height 92
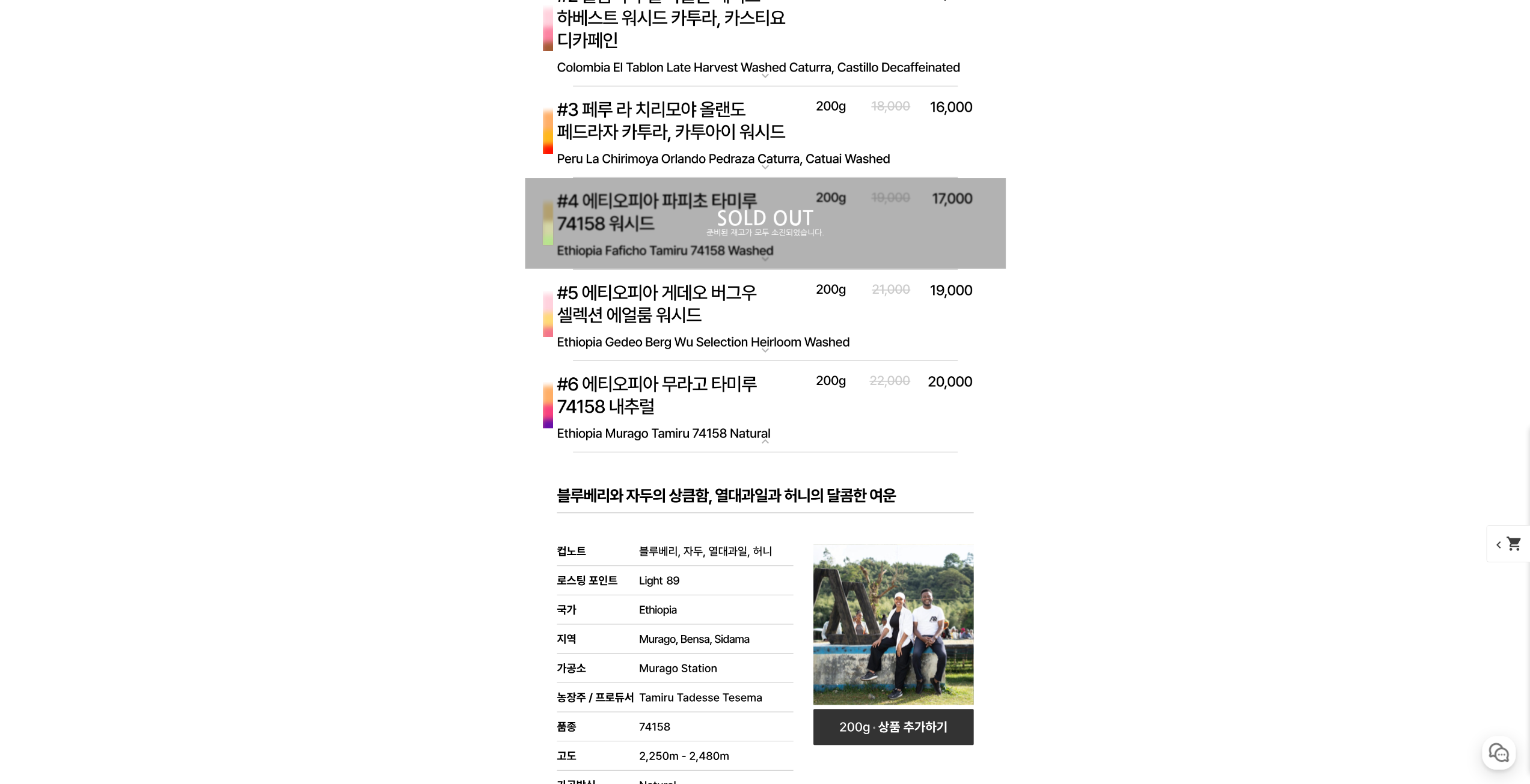
click at [744, 406] on img at bounding box center [765, 407] width 481 height 92
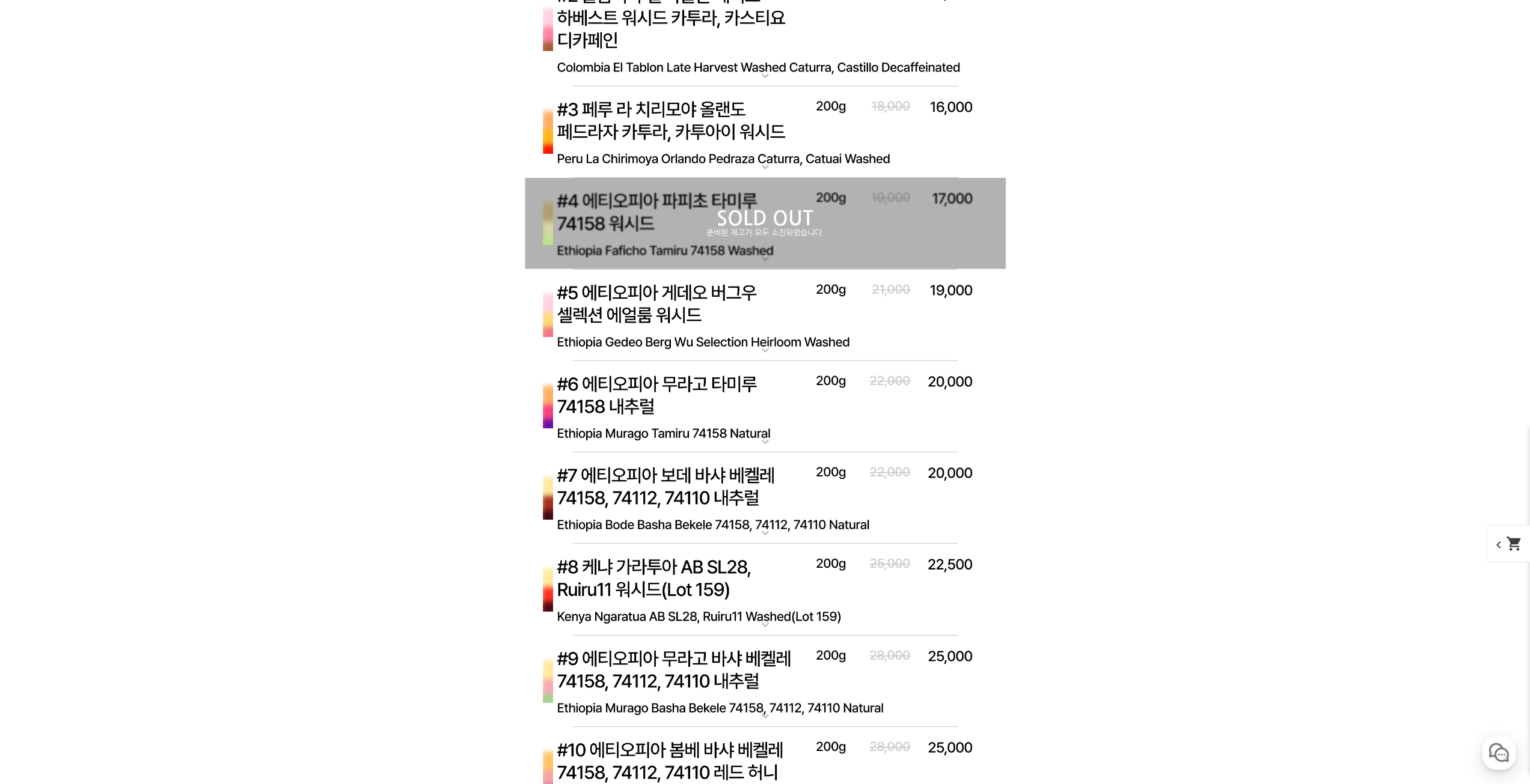
click at [767, 251] on div "SOLD OUT 준비된 재고가 모두 소진되었습니다." at bounding box center [765, 224] width 481 height 92
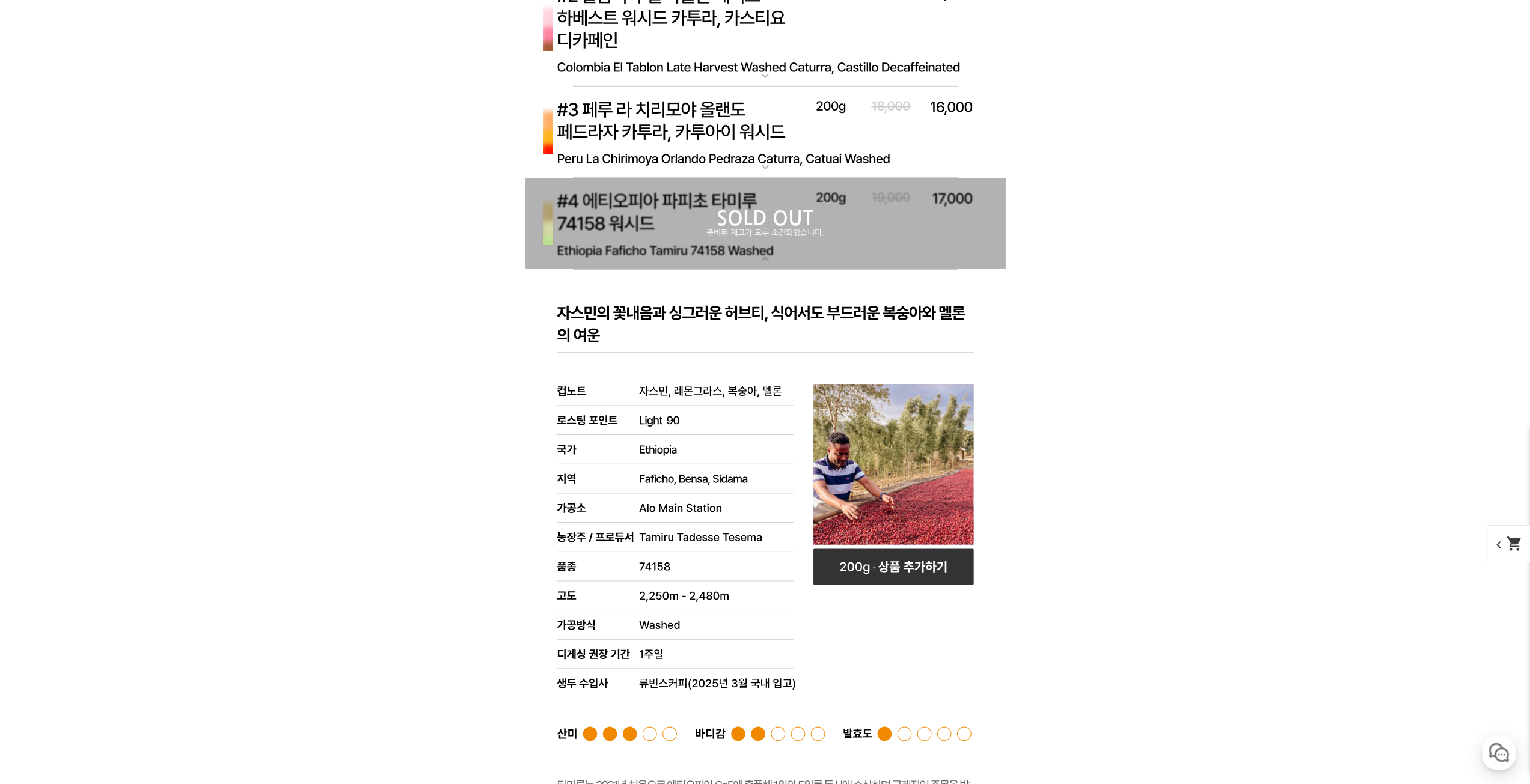
click at [766, 251] on div "SOLD OUT 준비된 재고가 모두 소진되었습니다." at bounding box center [765, 224] width 481 height 92
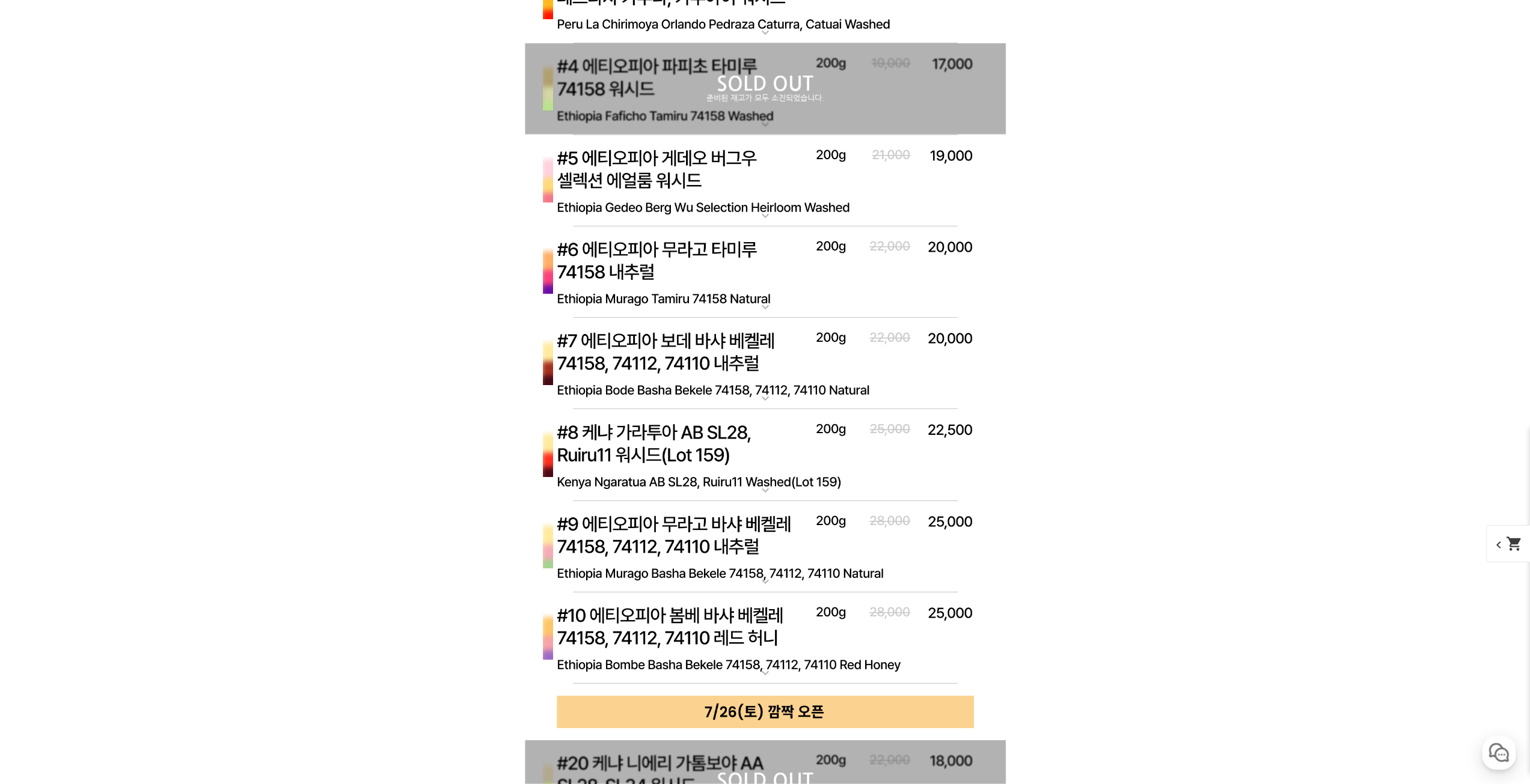
scroll to position [3786, 0]
